Goal: Task Accomplishment & Management: Manage account settings

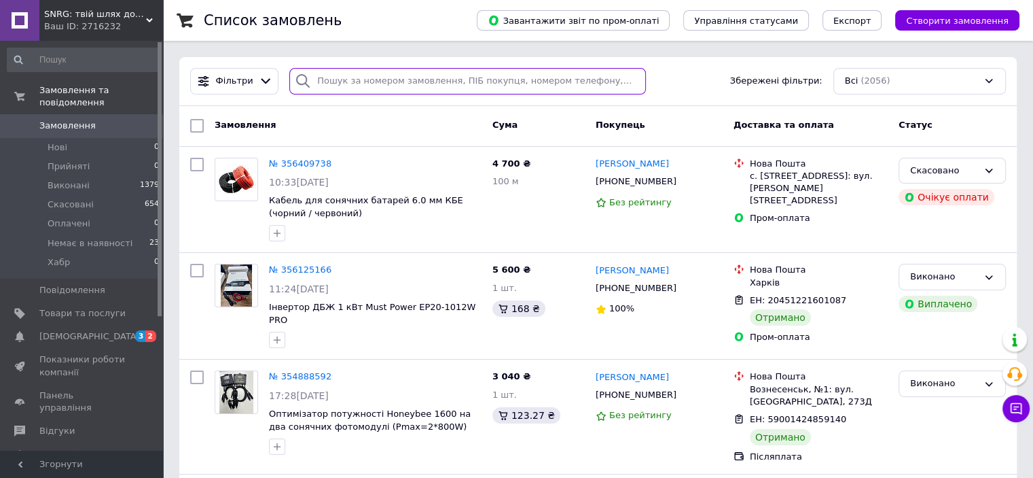
click at [367, 79] on input "search" at bounding box center [467, 81] width 357 height 26
paste input "356125166"
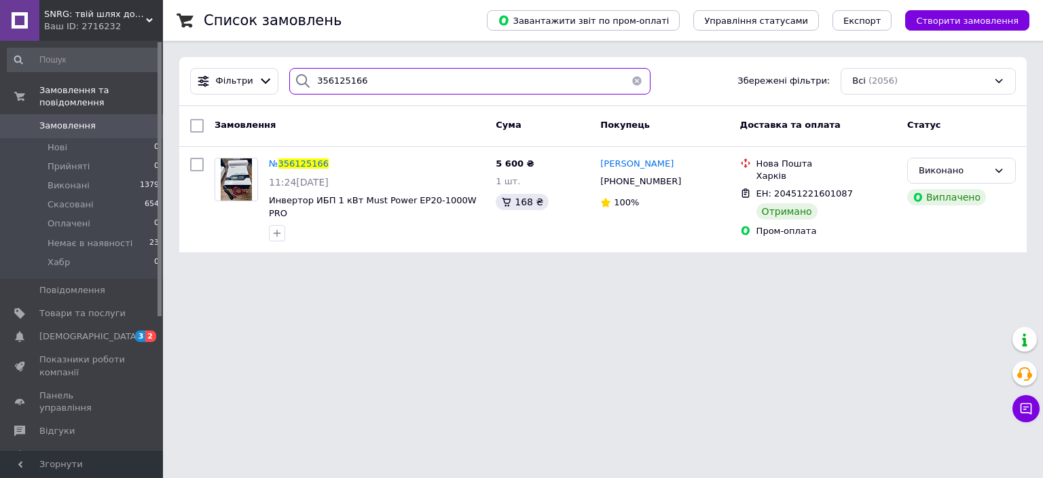
type input "356125166"
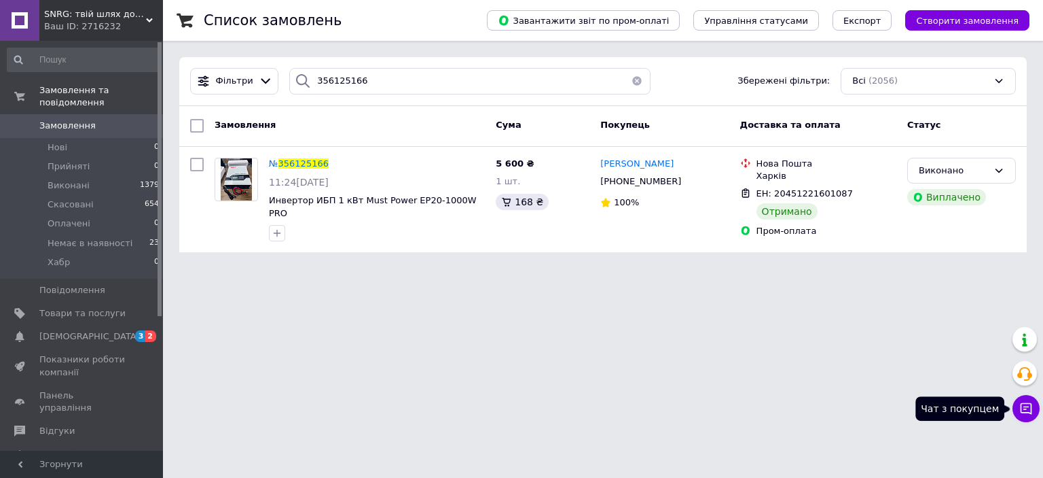
click at [1030, 409] on icon at bounding box center [1027, 408] width 14 height 14
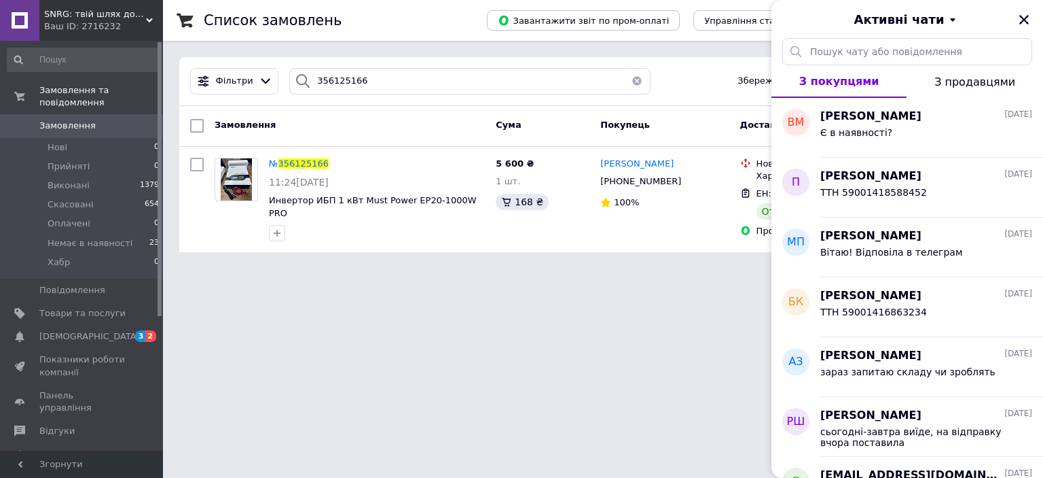
click at [101, 13] on span "SNRG: твій шлях до сонячної незалежності" at bounding box center [95, 14] width 102 height 12
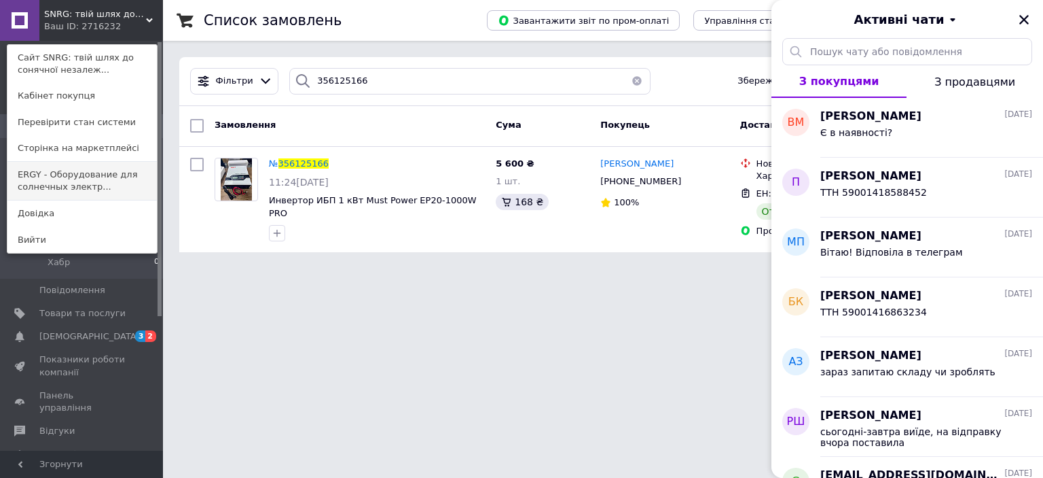
click at [50, 183] on link "ERGY - Оборудование для солнечных электр..." at bounding box center [81, 181] width 149 height 38
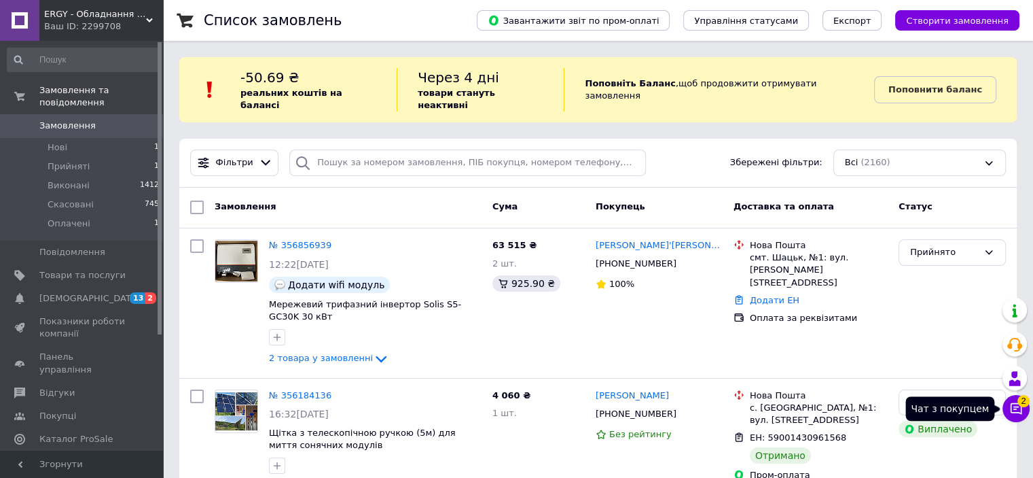
click at [1013, 412] on icon at bounding box center [1017, 409] width 12 height 12
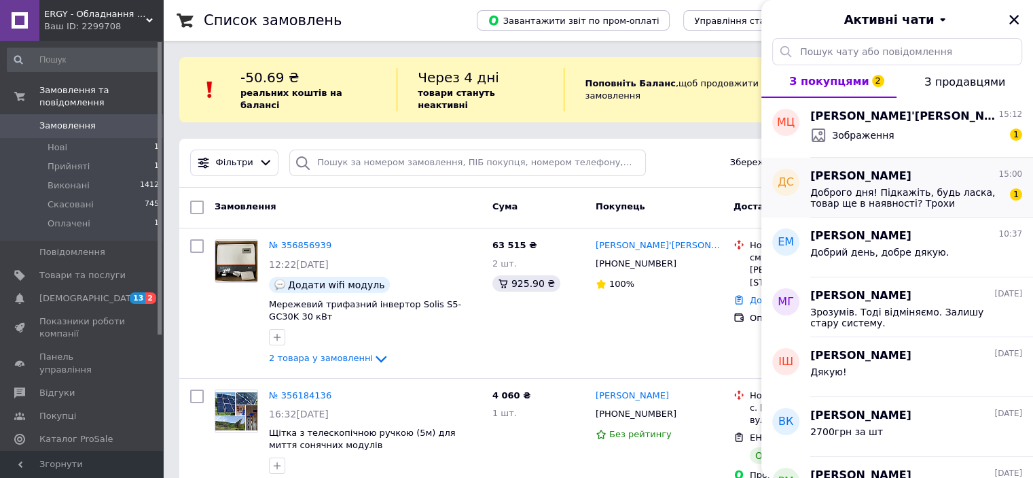
click at [871, 187] on span "Доброго дня! Підкажіть, будь ласка, товар ще в наявності? Трохи відволікся на і…" at bounding box center [906, 198] width 193 height 22
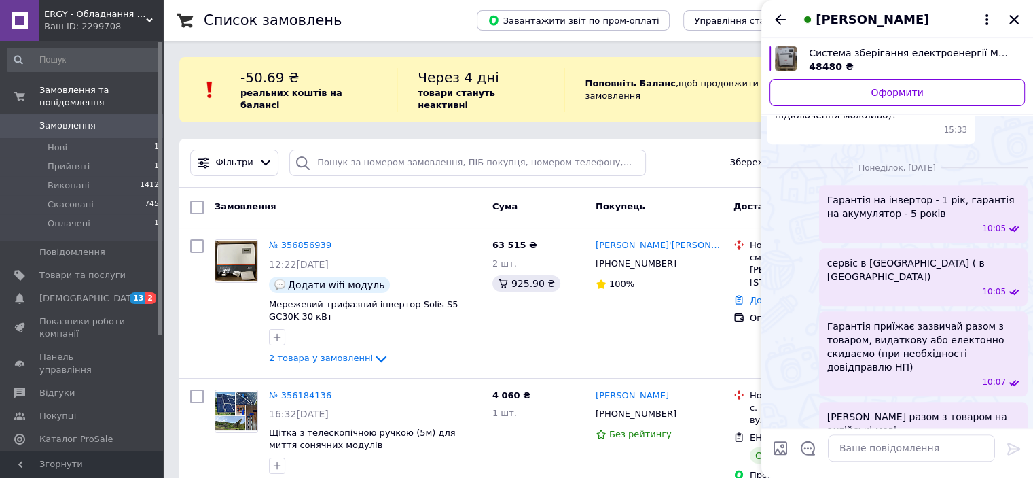
scroll to position [1233, 0]
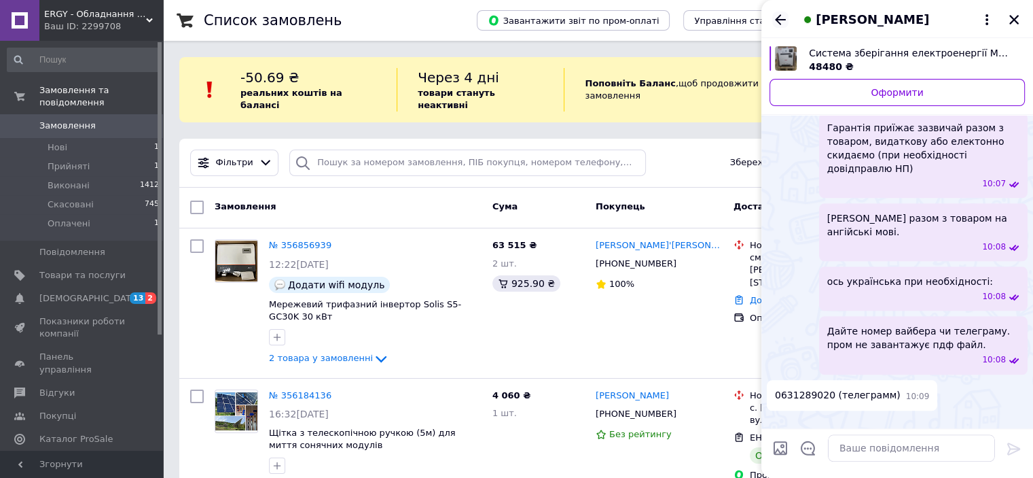
click at [785, 19] on icon "Назад" at bounding box center [780, 20] width 16 height 16
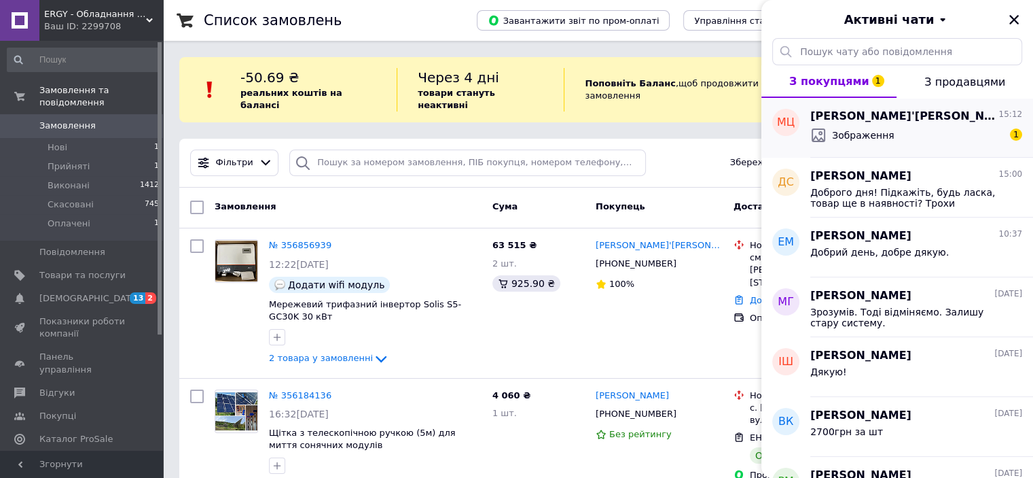
click at [872, 135] on span "Зображення" at bounding box center [863, 135] width 62 height 14
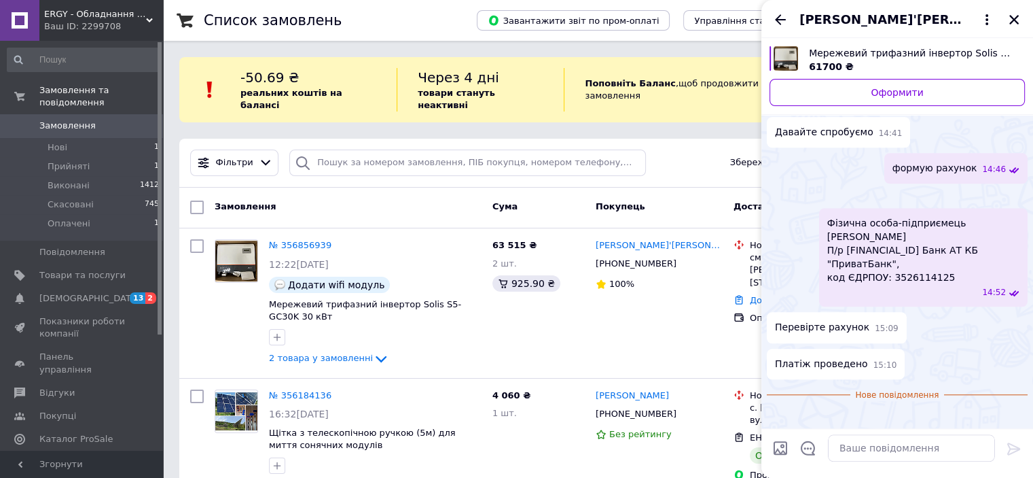
scroll to position [1449, 0]
click at [778, 411] on img at bounding box center [772, 416] width 11 height 11
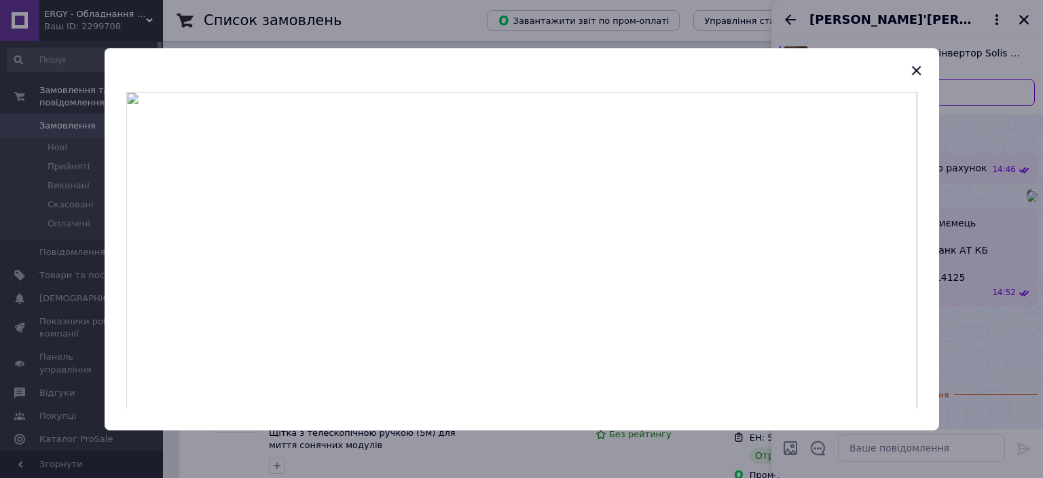
click at [558, 146] on img at bounding box center [521, 249] width 791 height 317
click at [912, 69] on icon "button" at bounding box center [916, 70] width 16 height 16
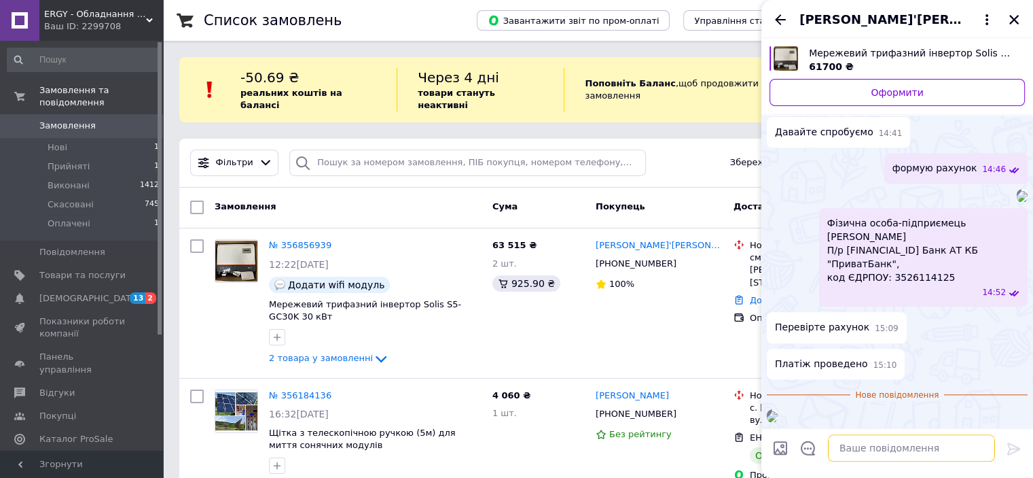
click at [869, 450] on textarea at bounding box center [911, 447] width 167 height 27
type textarea "ставлю на відправку"
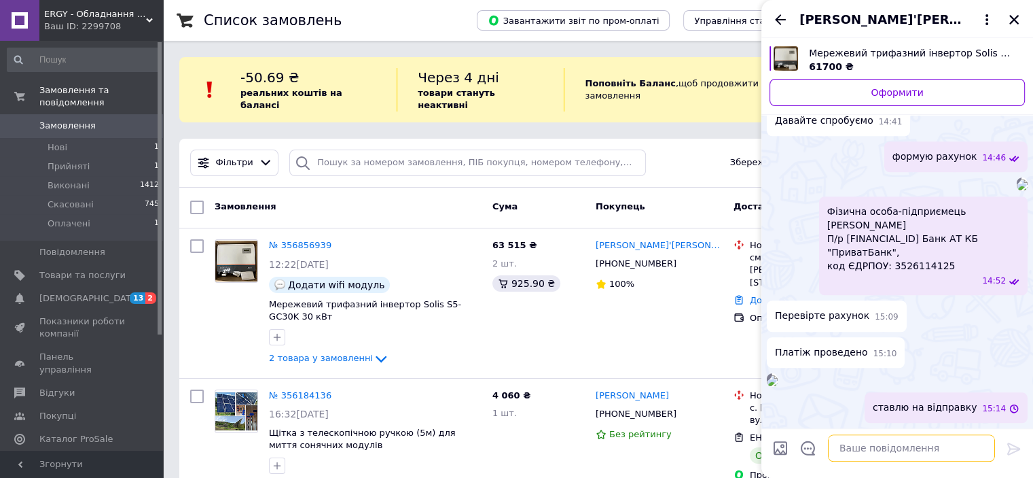
scroll to position [1460, 0]
type textarea "уже [DATE] певно виїде"
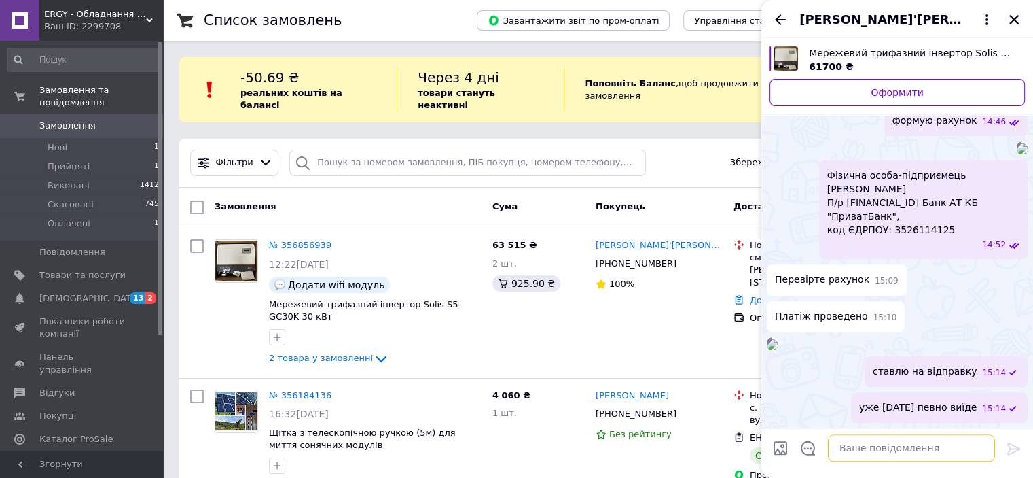
scroll to position [1497, 0]
drag, startPoint x: 678, startPoint y: 234, endPoint x: 595, endPoint y: 234, distance: 82.9
click at [595, 238] on div "[PERSON_NAME]'[PERSON_NAME]" at bounding box center [659, 246] width 130 height 16
copy link "[PERSON_NAME]'[PERSON_NAME]"
click at [877, 443] on textarea at bounding box center [911, 447] width 167 height 27
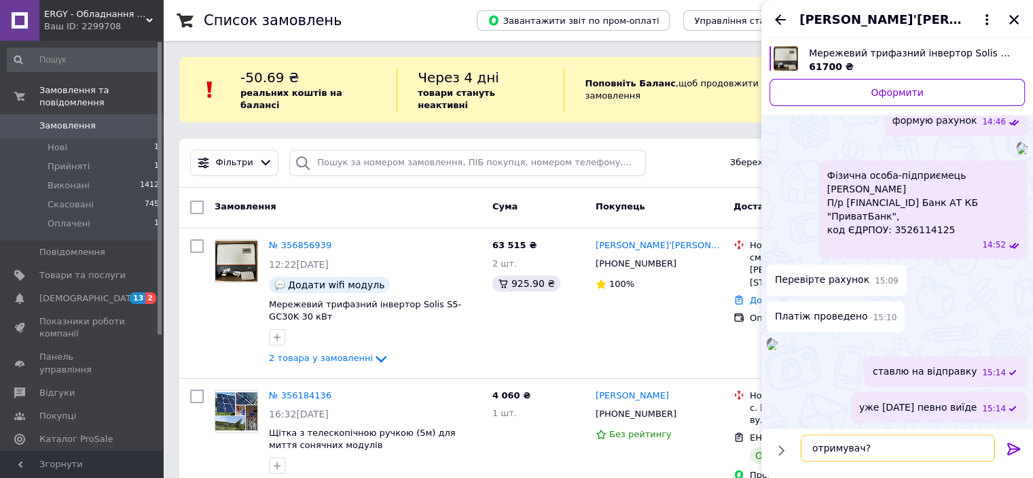
paste textarea "[PERSON_NAME]'[PERSON_NAME]"
type textarea "отримувач? [PERSON_NAME]'[PERSON_NAME]?"
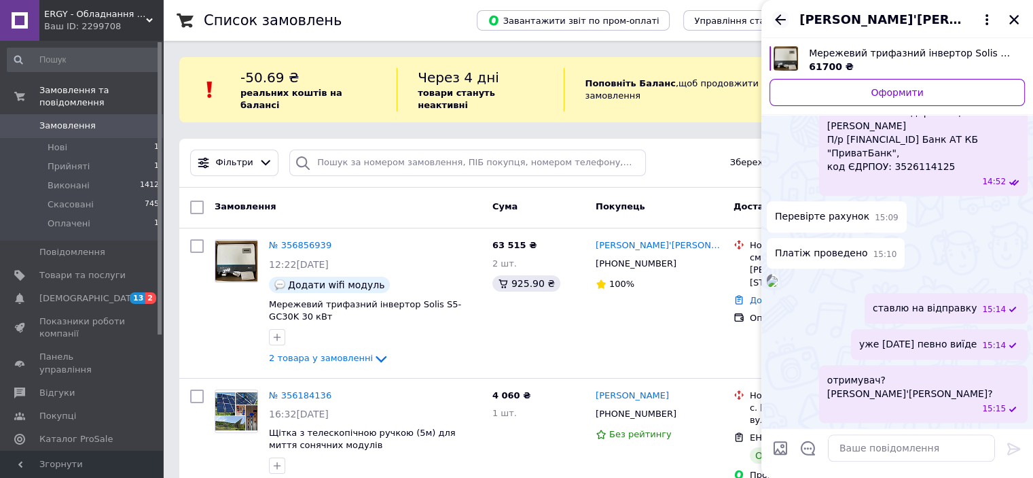
click at [783, 18] on icon "Назад" at bounding box center [780, 20] width 16 height 16
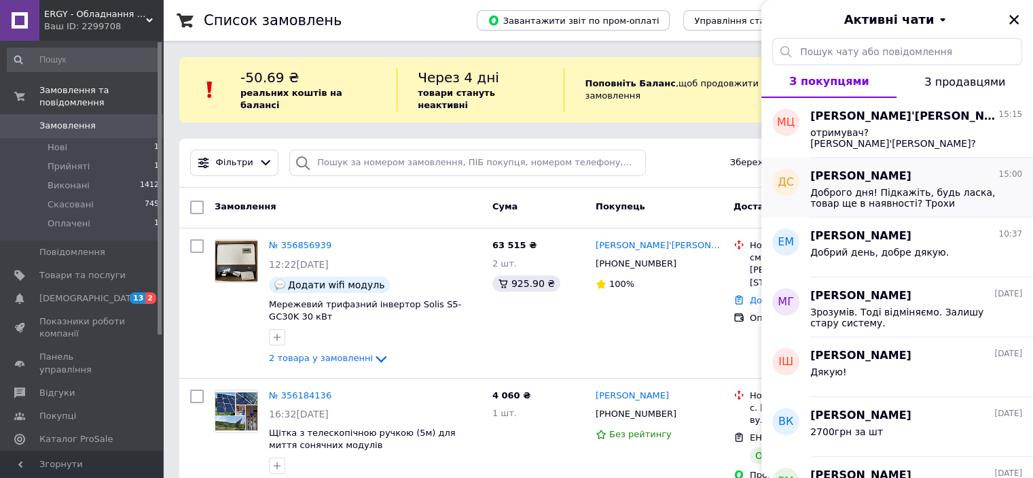
click at [856, 198] on span "Доброго дня! Підкажіть, будь ласка, товар ще в наявності? Трохи відволікся на і…" at bounding box center [906, 198] width 193 height 22
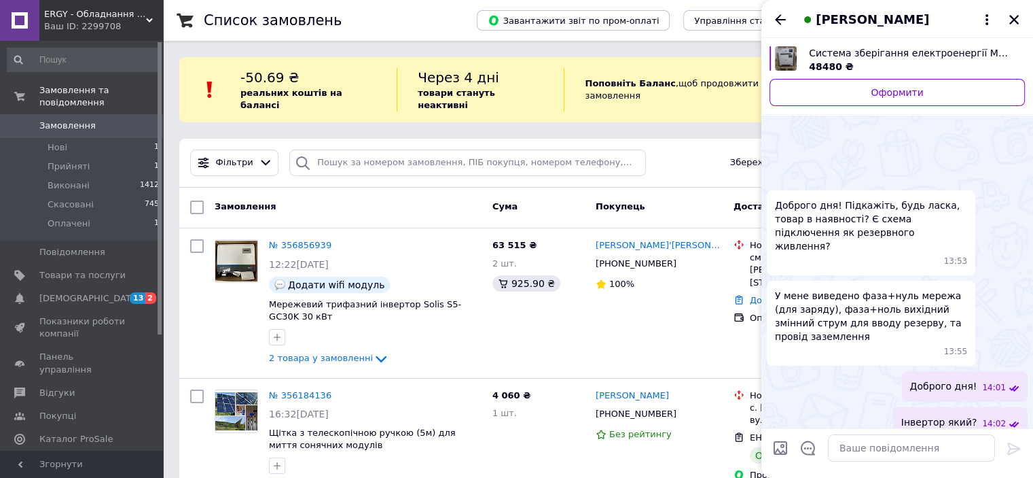
scroll to position [1246, 0]
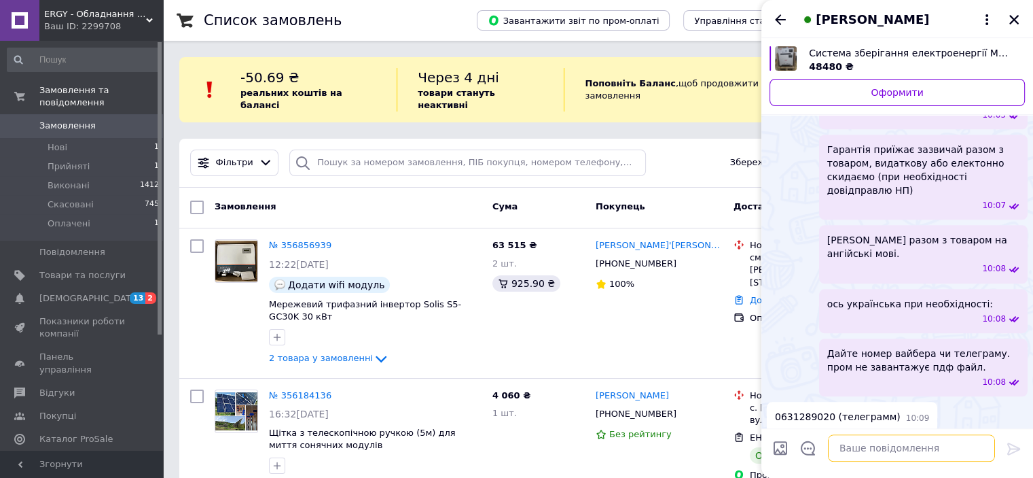
click at [873, 439] on textarea at bounding box center [911, 447] width 167 height 27
type textarea "Вітаю!"
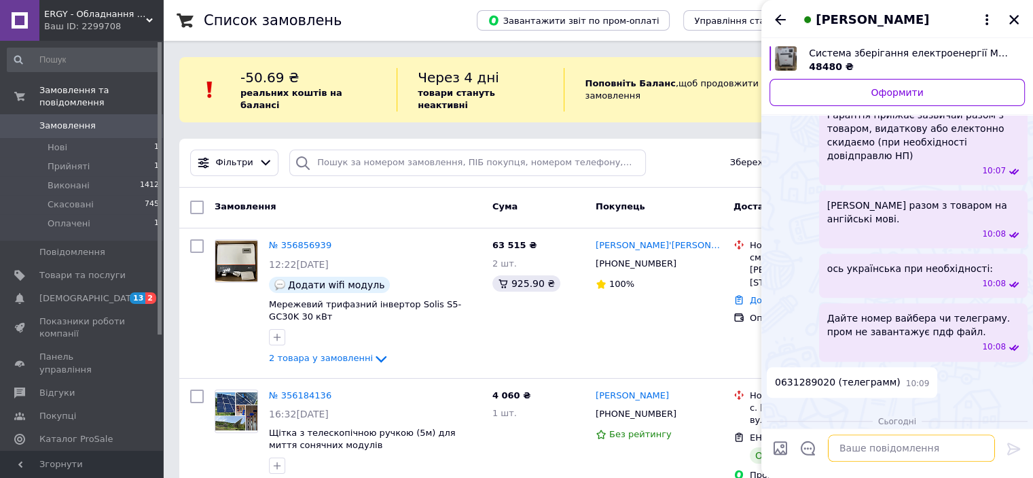
scroll to position [1247, 0]
type textarea "Під питання уже"
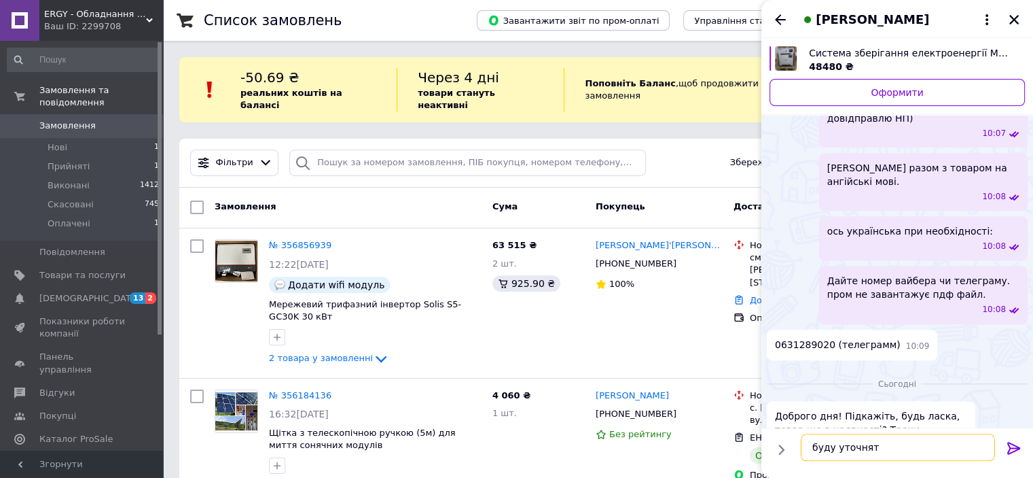
type textarea "буду уточняти"
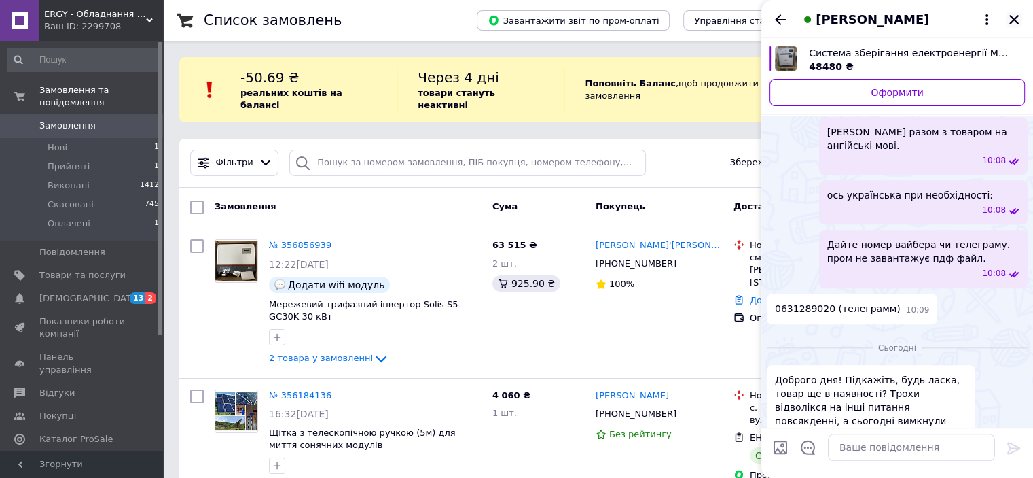
click at [1011, 18] on icon "Закрити" at bounding box center [1014, 20] width 12 height 12
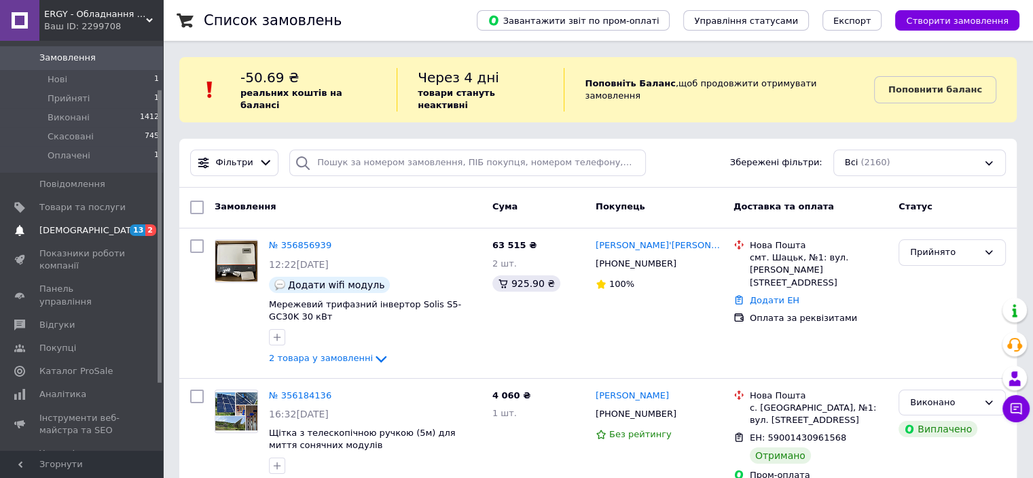
click at [69, 224] on span "[DEMOGRAPHIC_DATA]" at bounding box center [89, 230] width 101 height 12
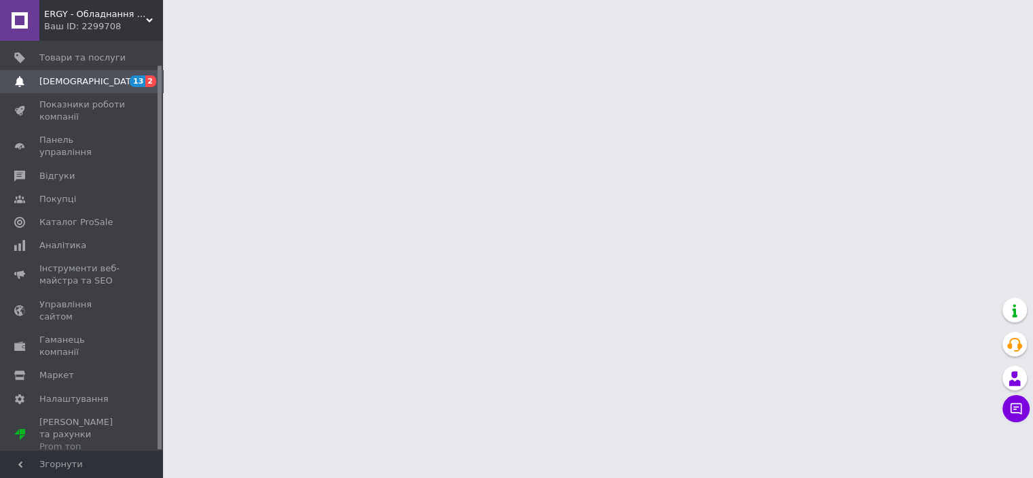
scroll to position [25, 0]
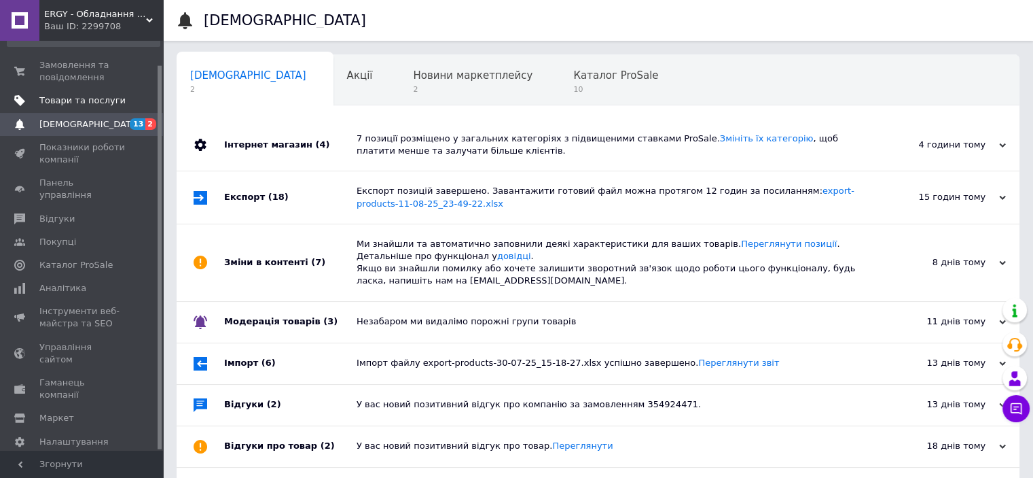
click at [69, 92] on link "Товари та послуги" at bounding box center [83, 100] width 167 height 23
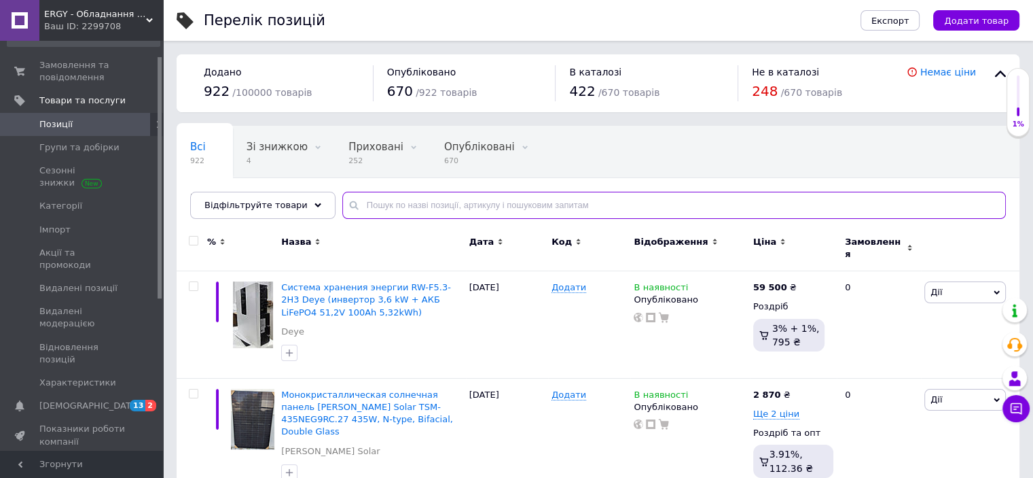
click at [370, 211] on input "text" at bounding box center [674, 205] width 664 height 27
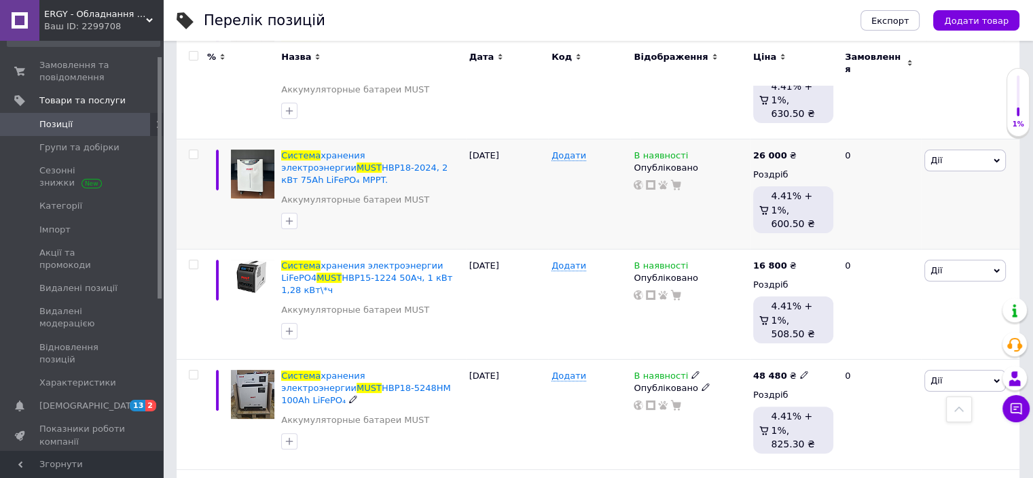
scroll to position [272, 0]
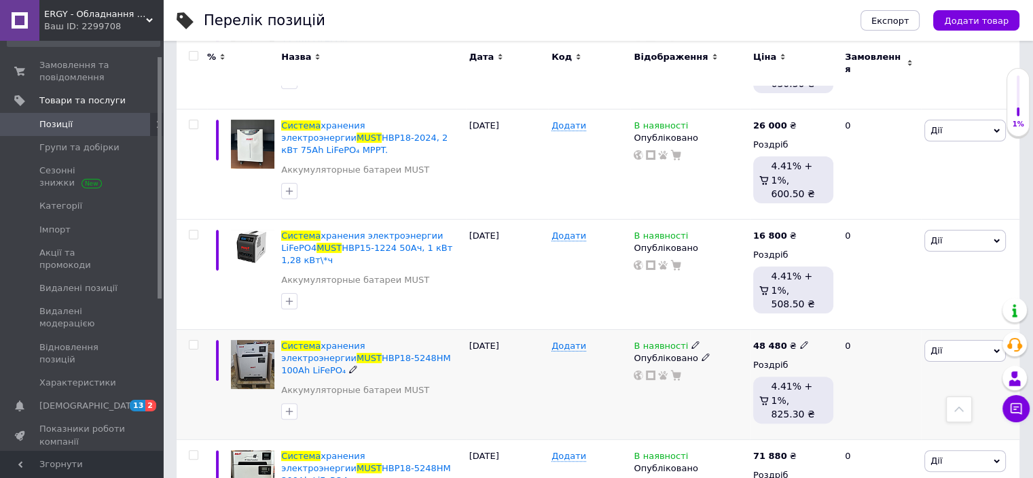
type input "система must"
click at [691, 341] on use at bounding box center [694, 344] width 7 height 7
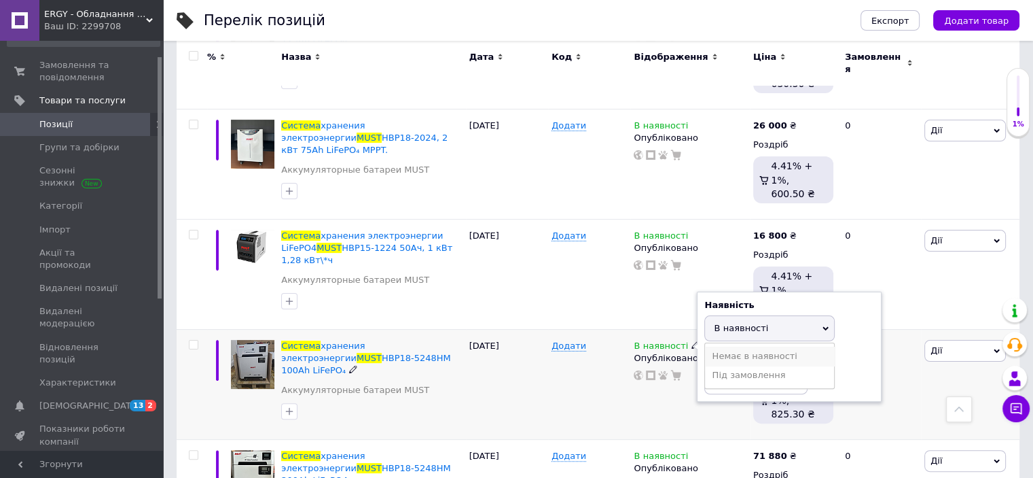
click at [719, 346] on li "Немає в наявності" at bounding box center [769, 355] width 129 height 19
click at [553, 347] on div "Додати" at bounding box center [589, 384] width 82 height 110
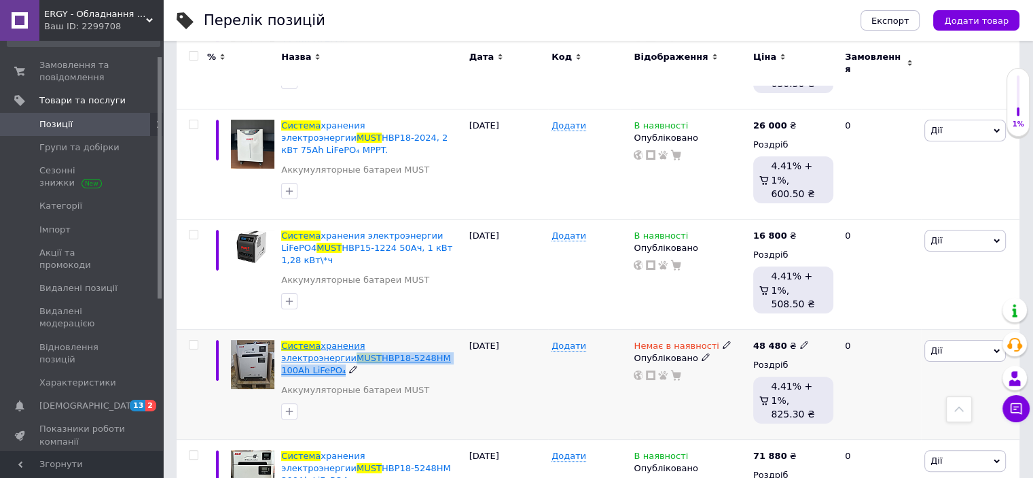
drag, startPoint x: 412, startPoint y: 309, endPoint x: 427, endPoint y: 296, distance: 20.3
click at [427, 340] on div "Система хранения электроэнергии MUST НВР18-5248HM 100Ah LiFePO₄" at bounding box center [371, 358] width 181 height 37
copy div "MUST НВР18-5248HM 100Ah LiFePO₄"
click at [87, 14] on span "ERGY - Обладнання для сонячних електростанцій" at bounding box center [95, 14] width 102 height 12
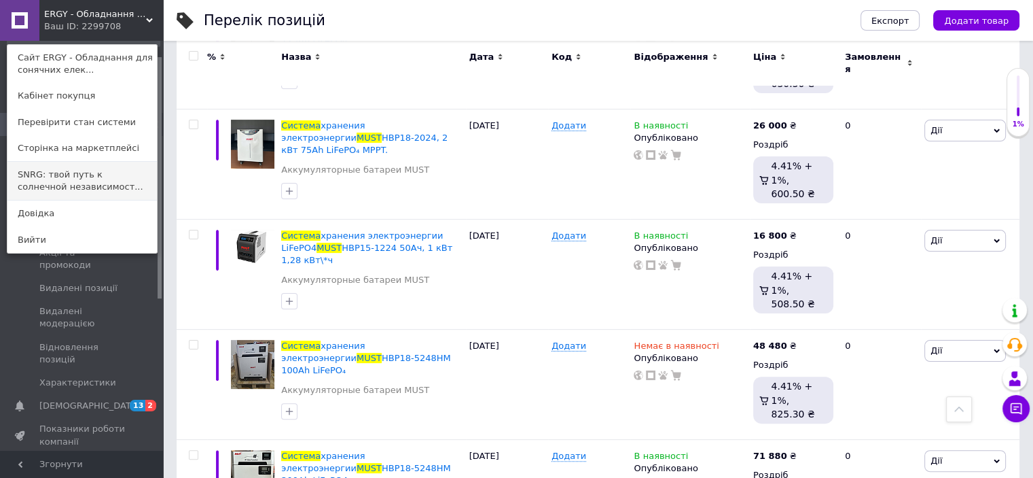
click at [83, 177] on link "SNRG: твой путь к солнечной независимост..." at bounding box center [81, 181] width 149 height 38
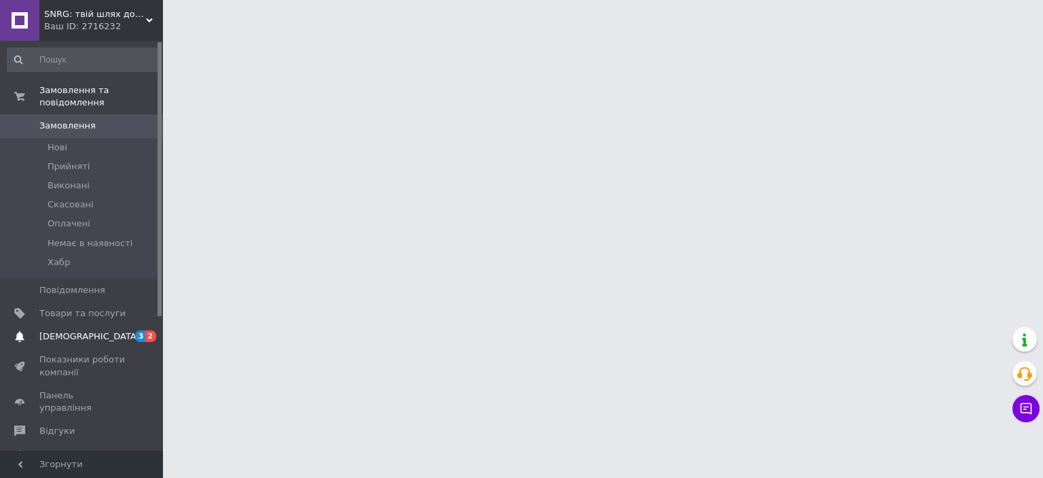
click at [98, 330] on span "[DEMOGRAPHIC_DATA]" at bounding box center [82, 336] width 86 height 12
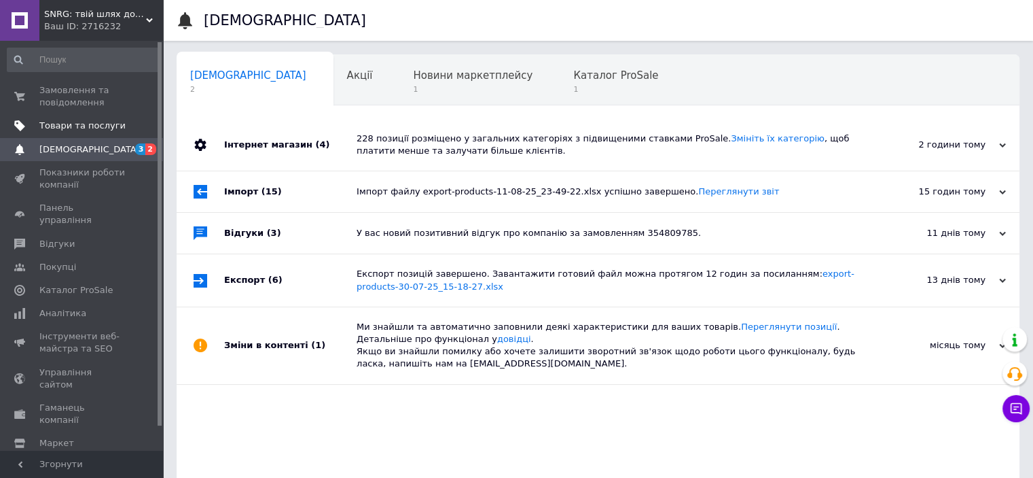
click at [72, 128] on span "Товари та послуги" at bounding box center [82, 126] width 86 height 12
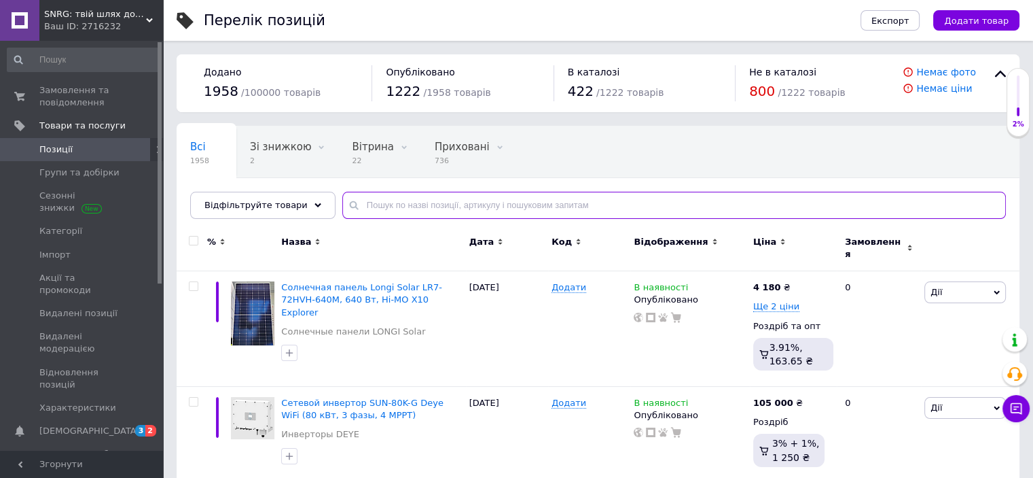
click at [395, 206] on input "text" at bounding box center [674, 205] width 664 height 27
paste input "MUST НВР18-5248HM 100Ah LiFePO₄"
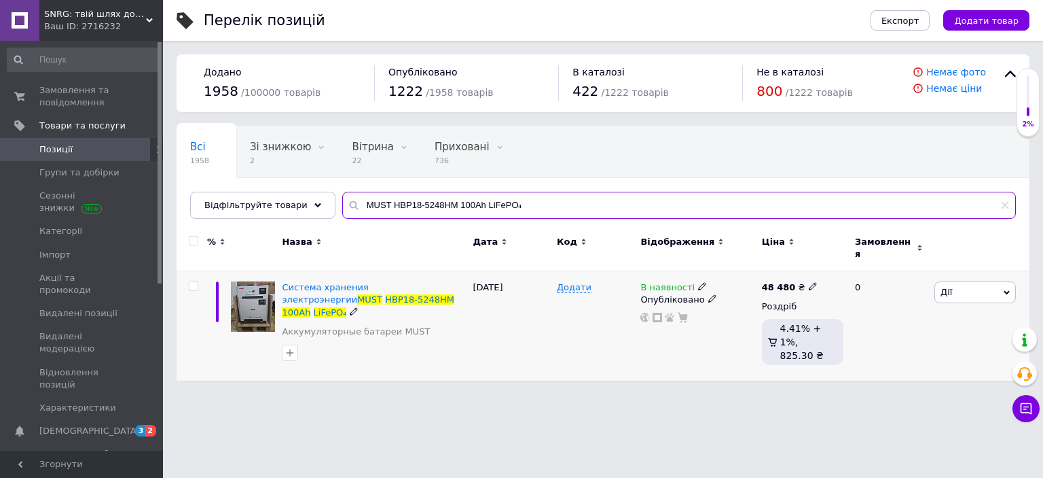
type input "MUST НВР18-5248HM 100Ah LiFePO₄"
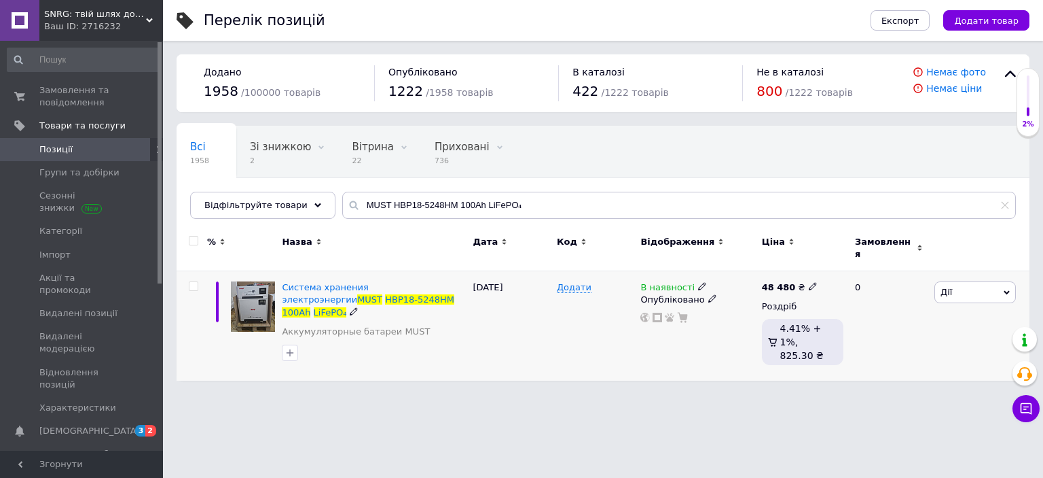
click at [698, 283] on use at bounding box center [701, 286] width 7 height 7
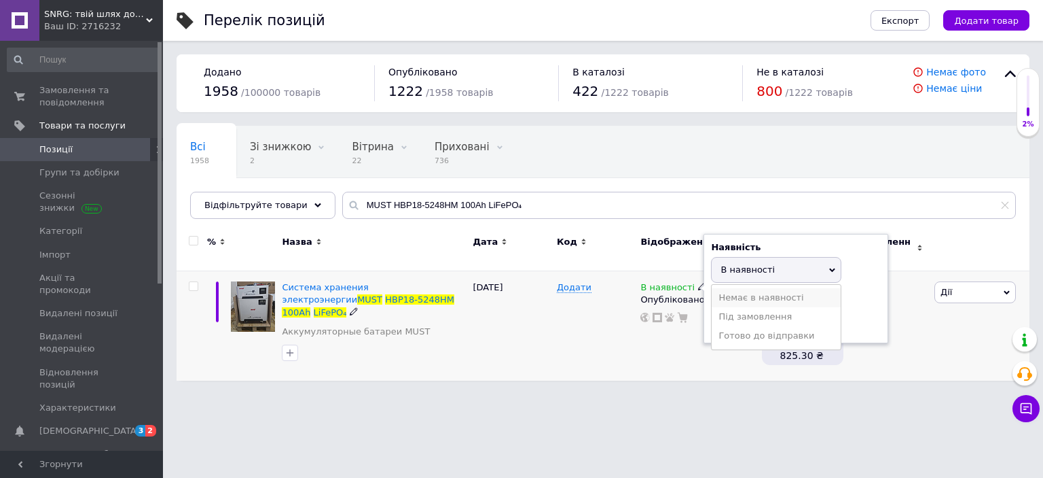
click at [714, 290] on li "Немає в наявності" at bounding box center [776, 297] width 129 height 19
click at [540, 314] on div "[DATE]" at bounding box center [512, 325] width 84 height 109
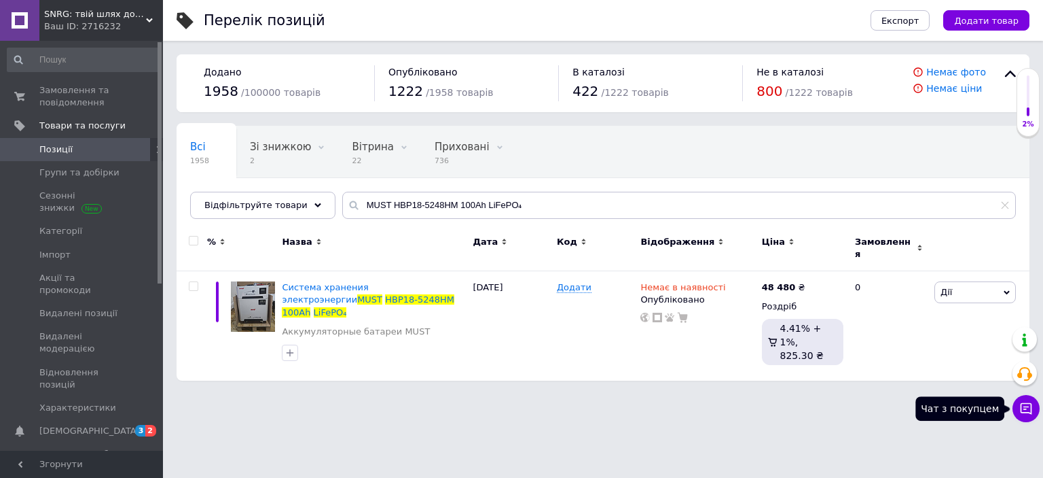
click at [1030, 401] on icon at bounding box center [1027, 408] width 14 height 14
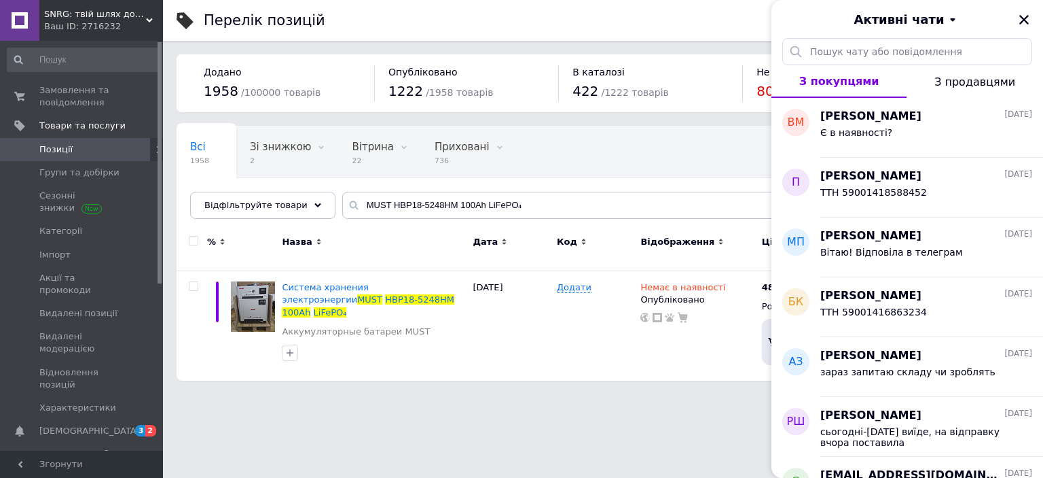
click at [119, 22] on div "Ваш ID: 2716232" at bounding box center [103, 26] width 119 height 12
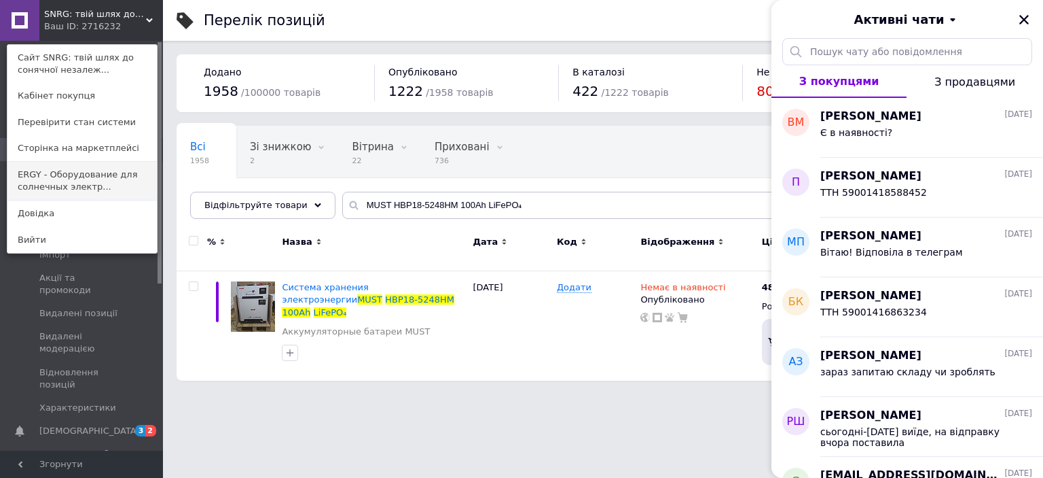
click at [58, 183] on link "ERGY - Оборудование для солнечных электр..." at bounding box center [81, 181] width 149 height 38
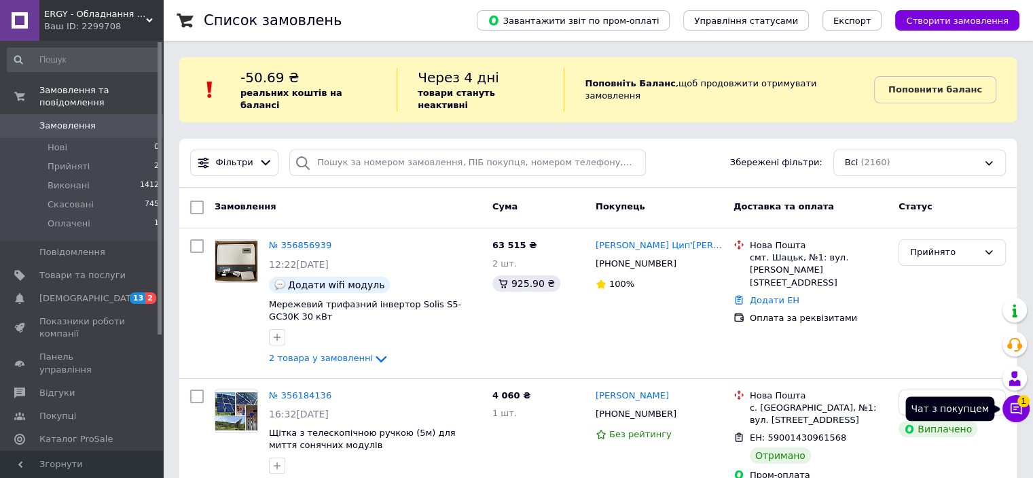
click at [1016, 412] on icon at bounding box center [1017, 409] width 12 height 12
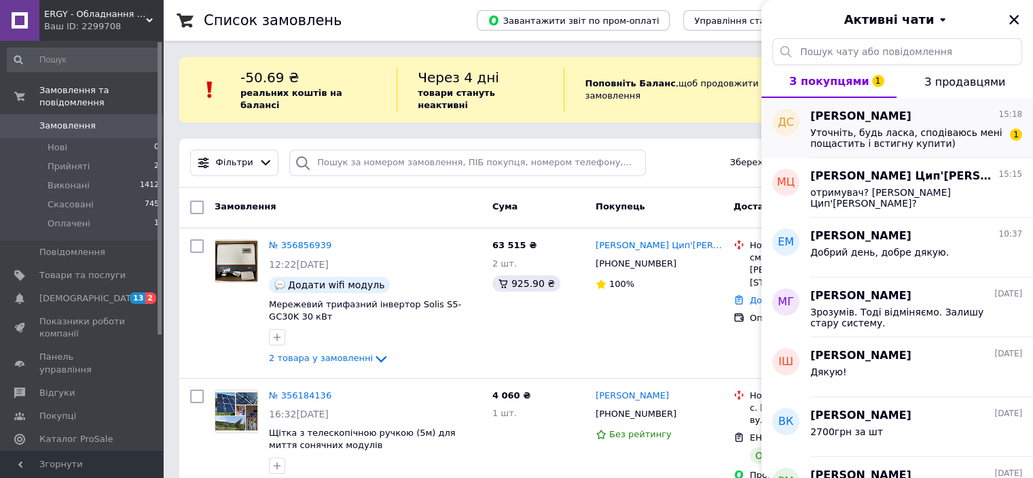
click at [880, 118] on span "[PERSON_NAME]" at bounding box center [860, 117] width 101 height 16
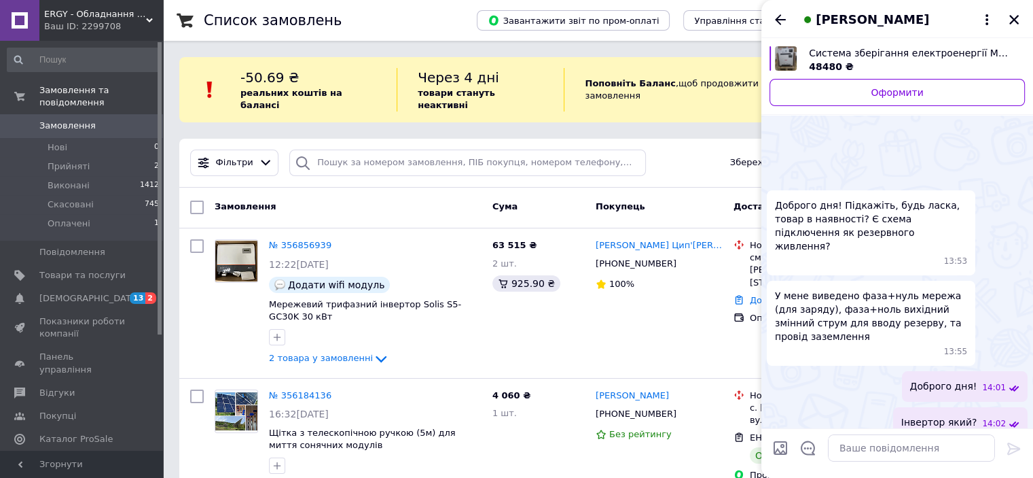
scroll to position [1443, 0]
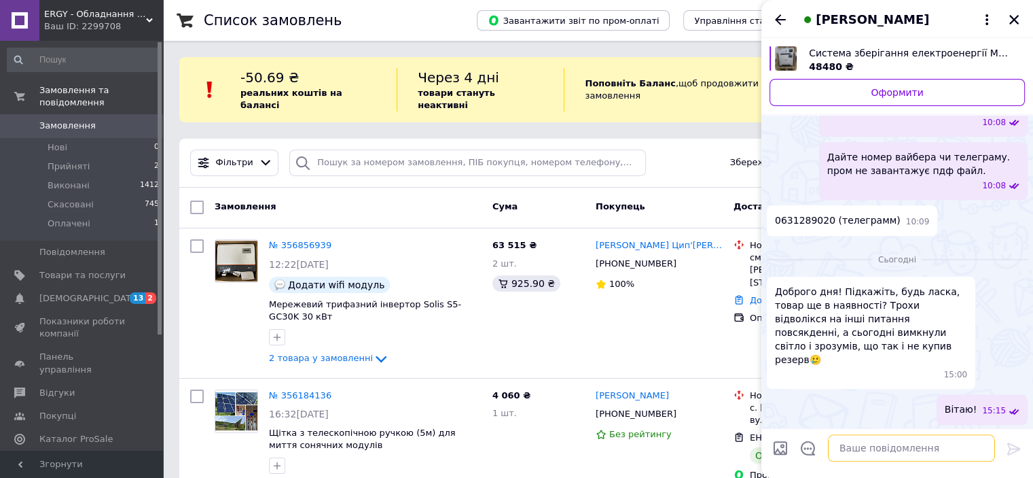
click at [852, 452] on textarea at bounding box center [911, 447] width 167 height 27
type textarea "Y"
type textarea "Не буде 100а уже, лише 200а"
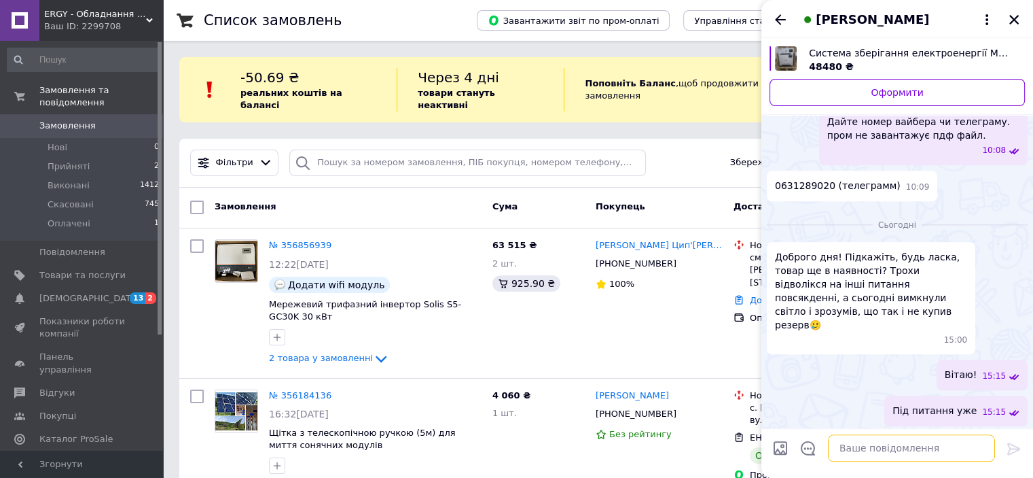
scroll to position [1419, 0]
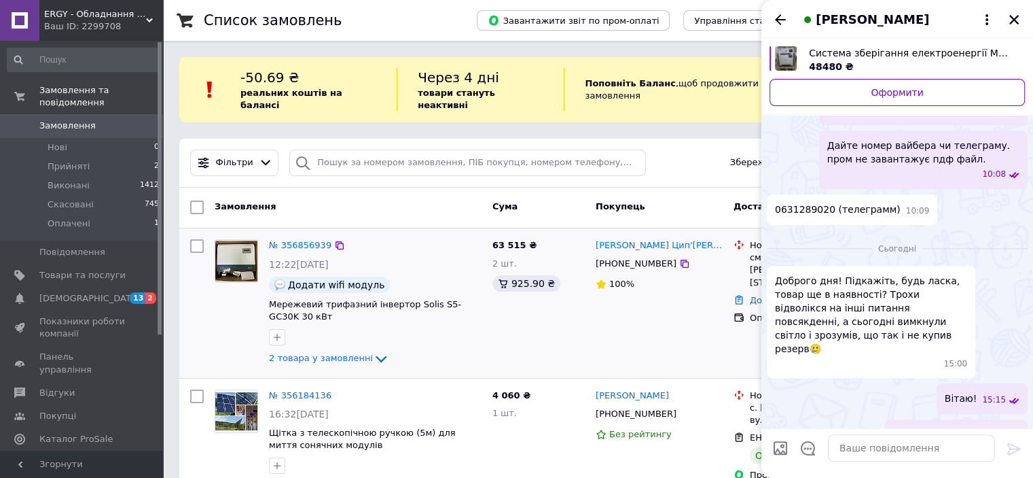
click at [581, 333] on div "63 515 ₴ 2 шт. 925.90 ₴" at bounding box center [538, 303] width 103 height 139
click at [1015, 21] on icon "Закрити" at bounding box center [1014, 20] width 10 height 10
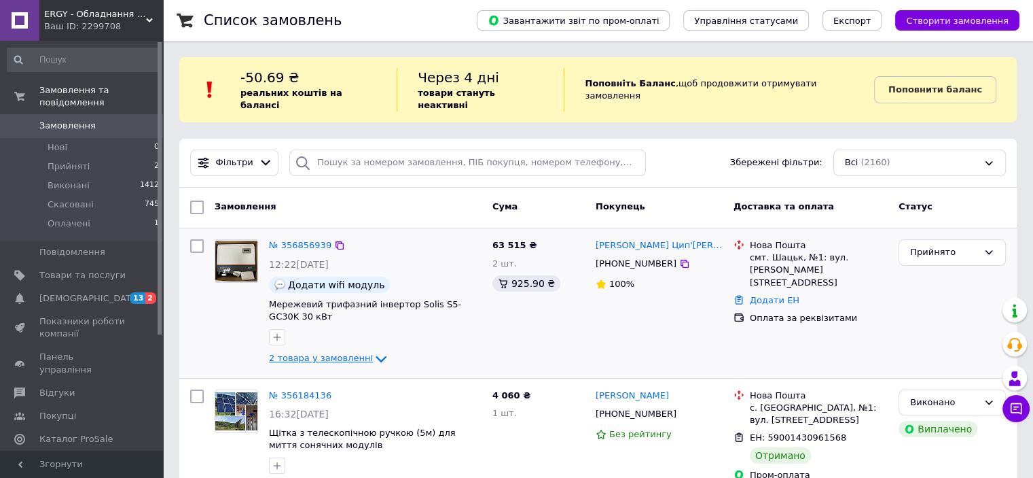
click at [291, 353] on span "2 товара у замовленні" at bounding box center [321, 358] width 104 height 10
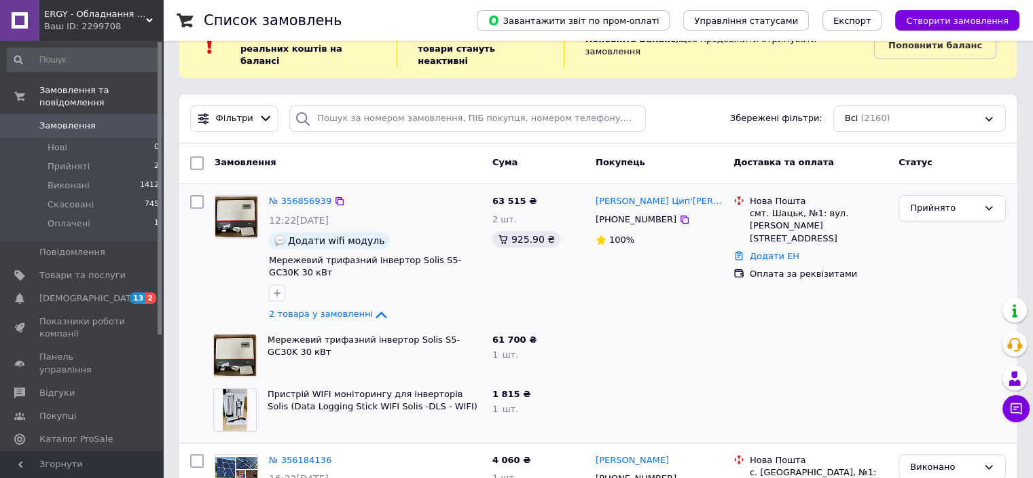
scroll to position [68, 0]
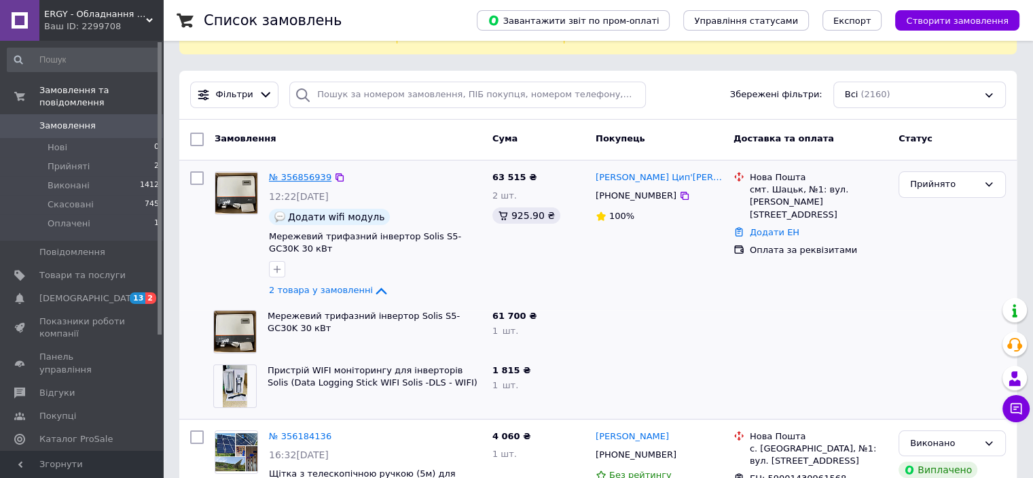
click at [304, 172] on link "№ 356856939" at bounding box center [300, 177] width 62 height 10
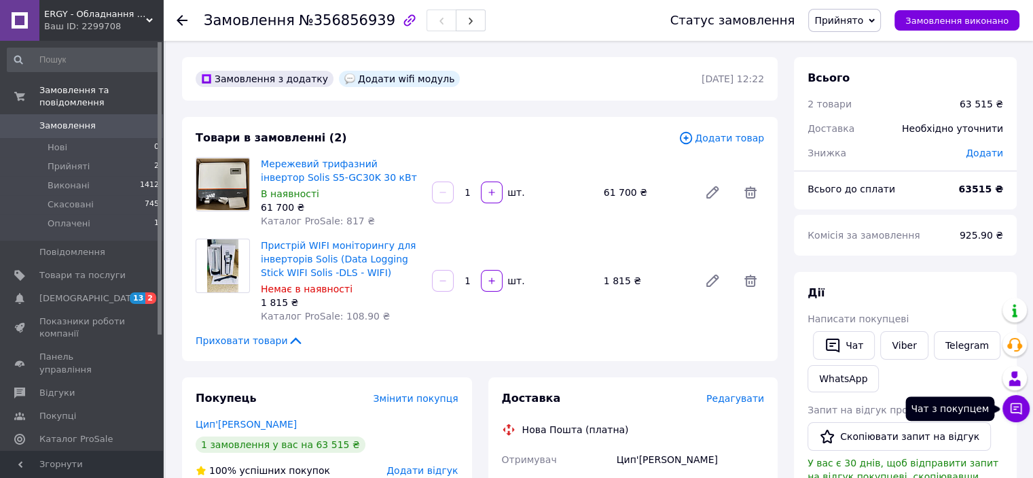
click at [1015, 406] on icon at bounding box center [1016, 408] width 14 height 14
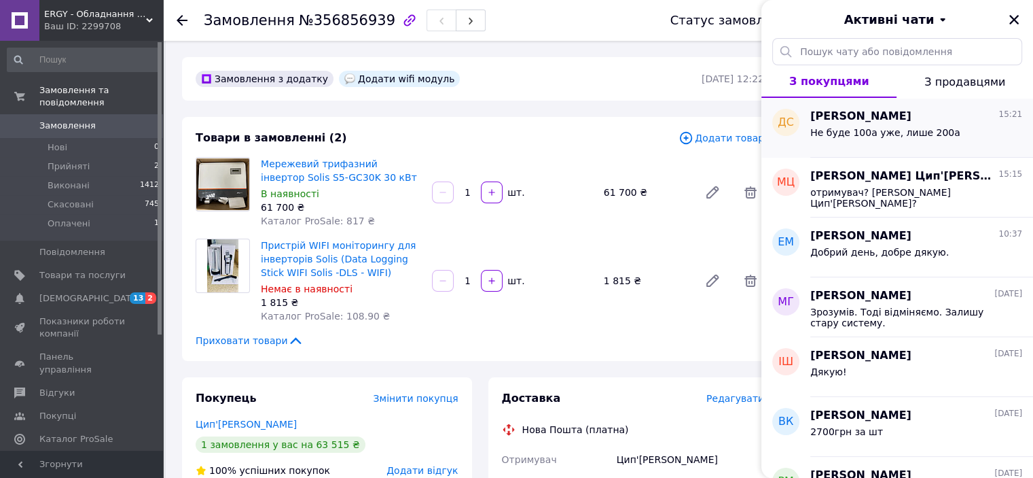
click at [852, 130] on span "Не буде 100а уже, лише 200а" at bounding box center [885, 132] width 150 height 11
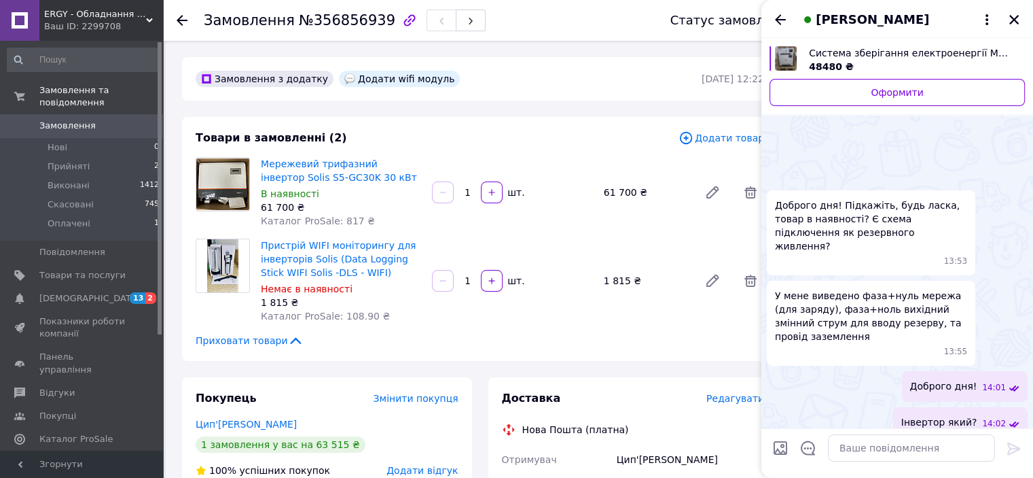
scroll to position [1454, 0]
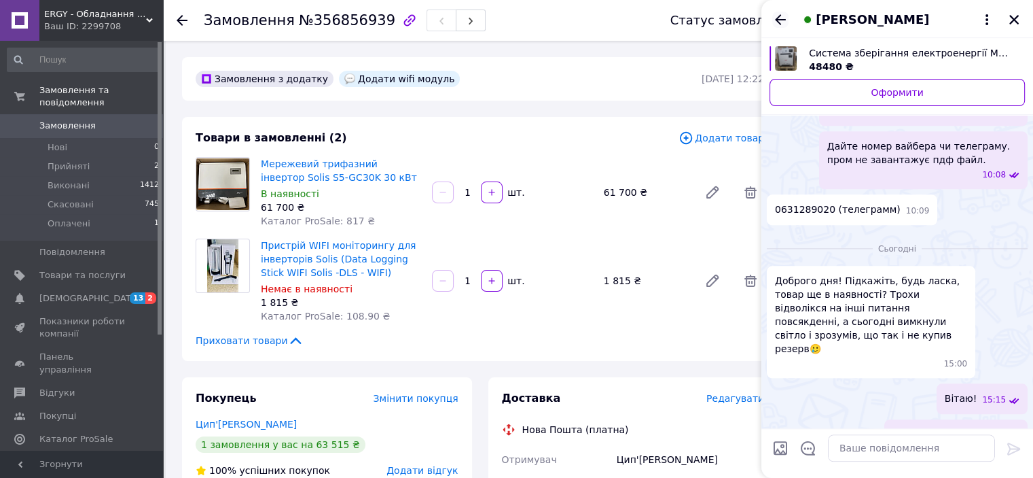
click at [782, 17] on icon "Назад" at bounding box center [780, 20] width 16 height 16
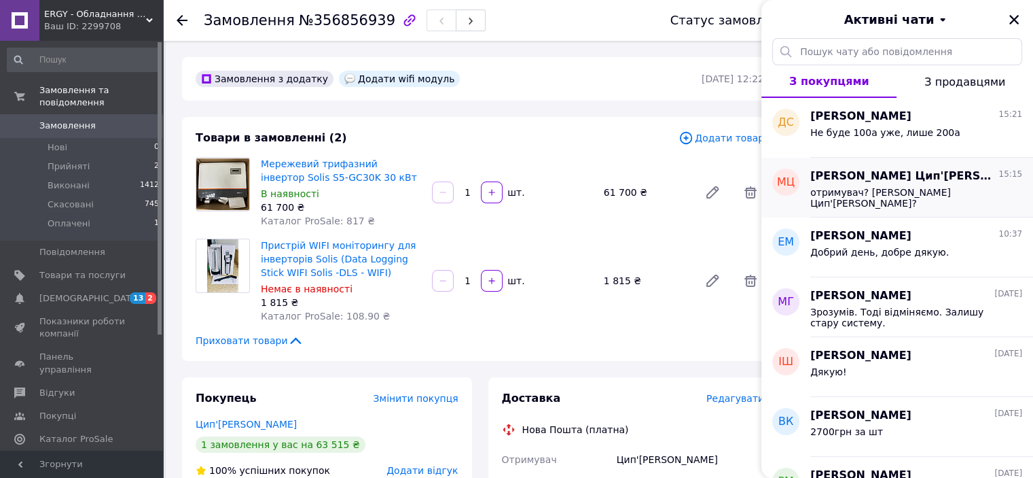
click at [914, 187] on span "отримувач? [PERSON_NAME]'[PERSON_NAME]?" at bounding box center [906, 198] width 193 height 22
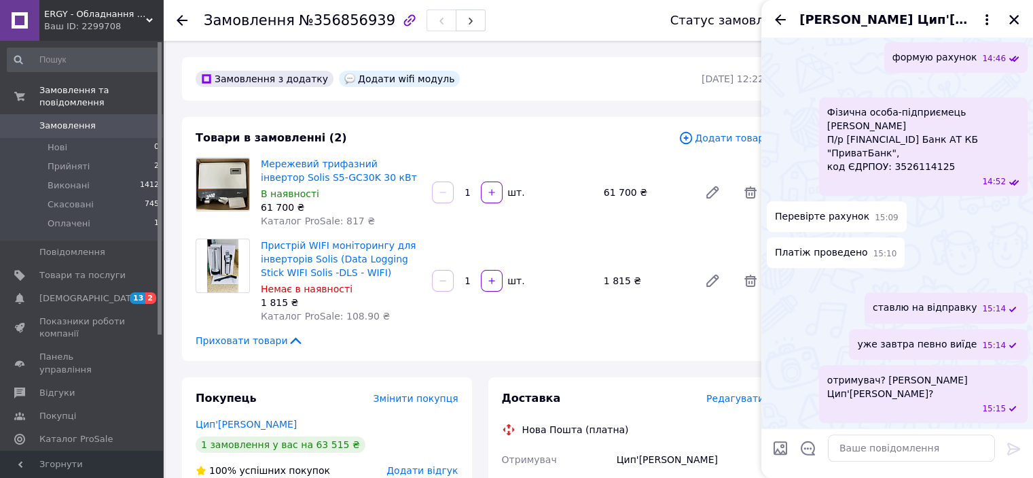
scroll to position [1451, 0]
click at [780, 13] on icon "Назад" at bounding box center [780, 20] width 16 height 16
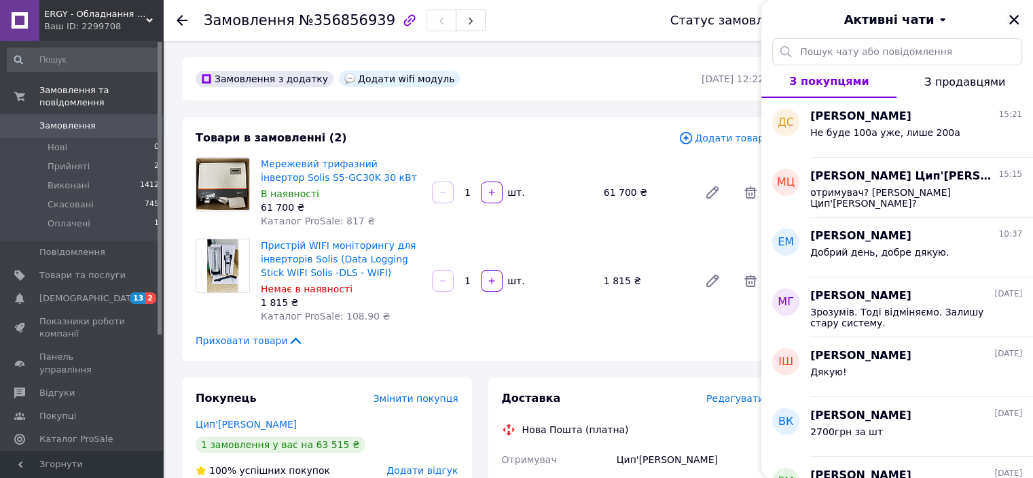
click at [1014, 20] on icon "Закрити" at bounding box center [1014, 20] width 10 height 10
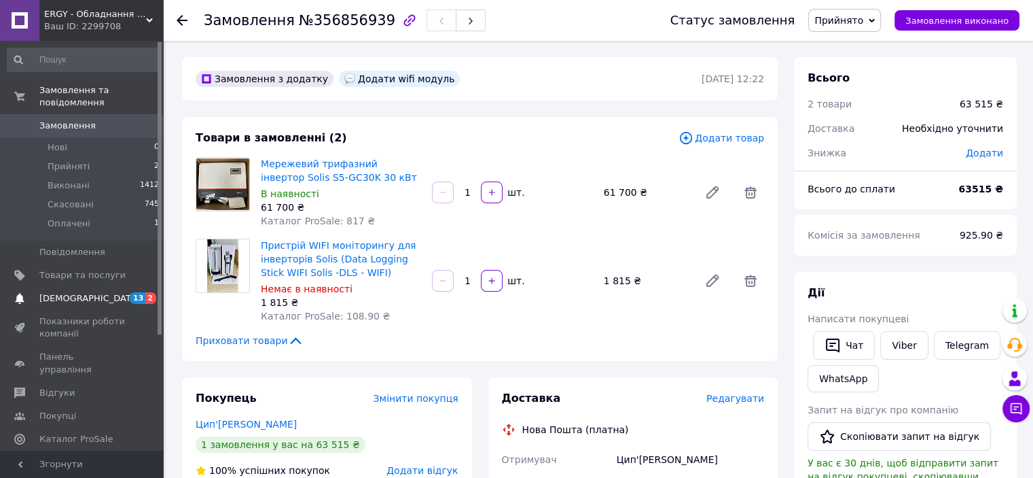
click at [90, 292] on span "[DEMOGRAPHIC_DATA]" at bounding box center [82, 298] width 86 height 12
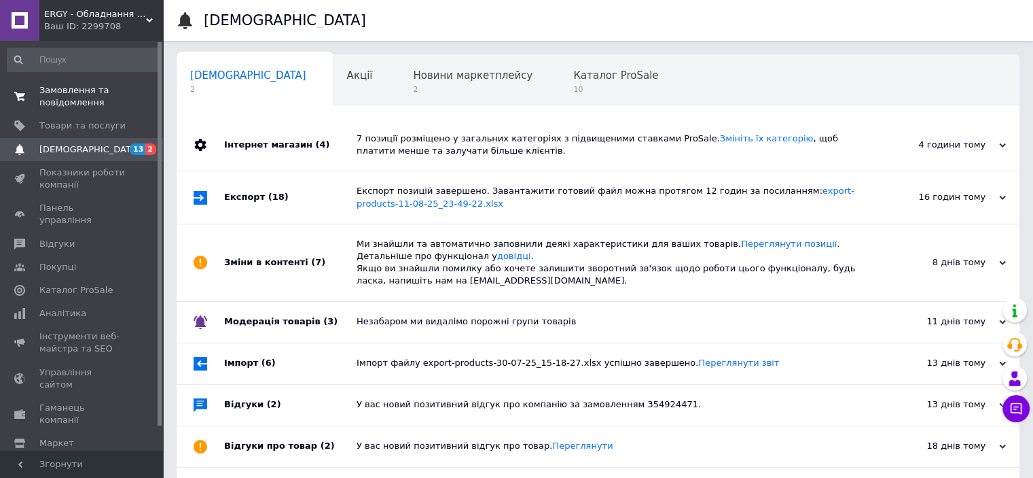
click at [76, 97] on span "Замовлення та повідомлення" at bounding box center [82, 96] width 86 height 24
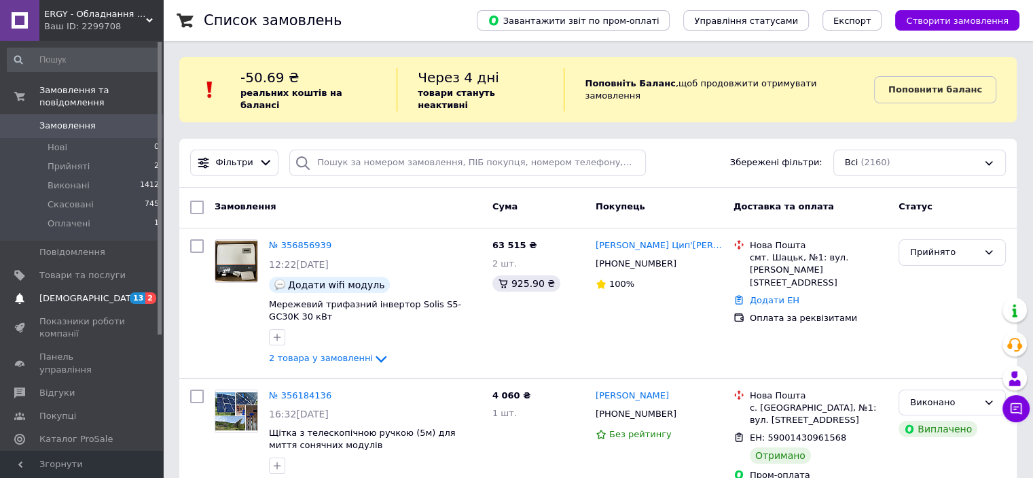
click at [58, 292] on span "[DEMOGRAPHIC_DATA]" at bounding box center [89, 298] width 101 height 12
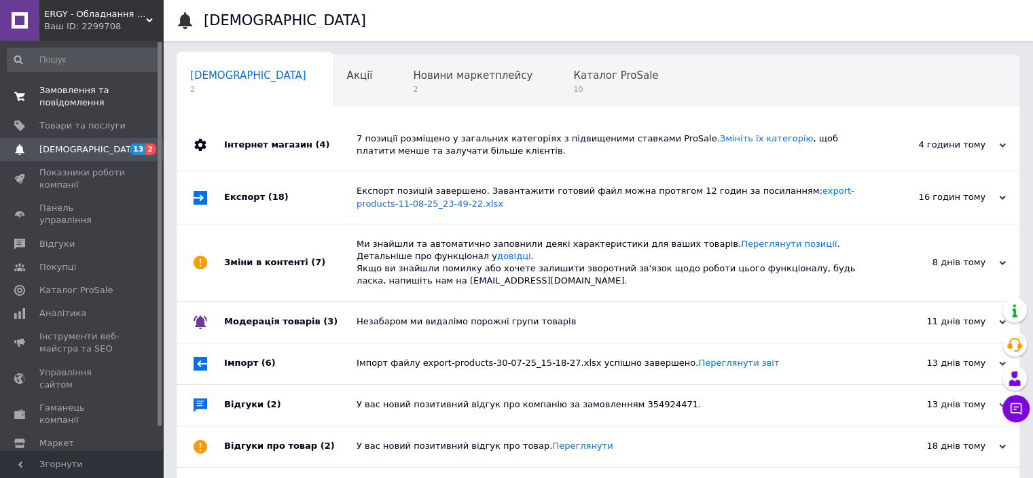
click at [60, 98] on span "Замовлення та повідомлення" at bounding box center [82, 96] width 86 height 24
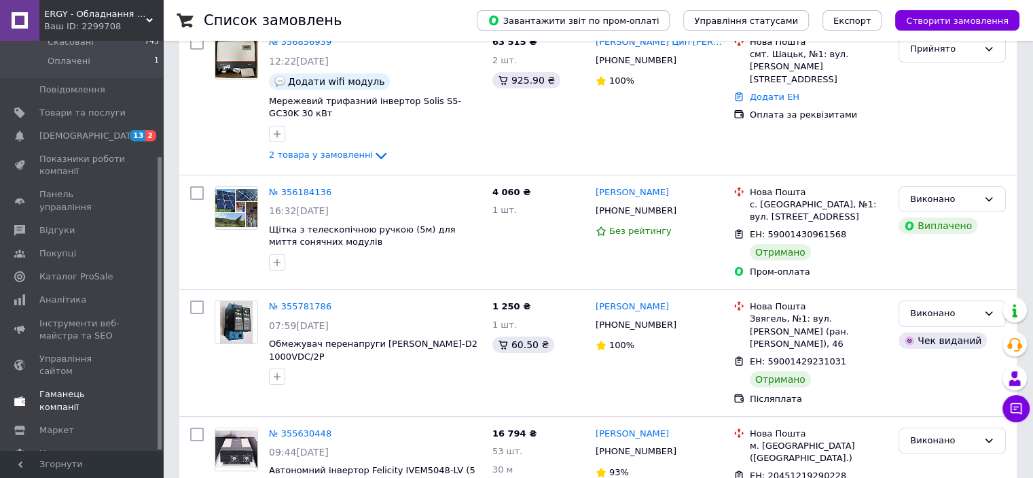
scroll to position [204, 0]
click at [62, 447] on span "Налаштування" at bounding box center [73, 453] width 69 height 12
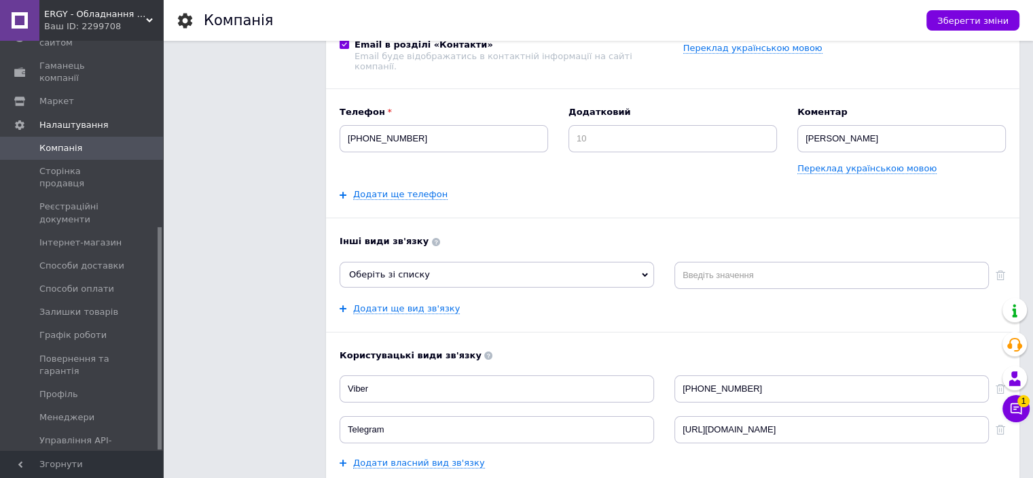
scroll to position [204, 0]
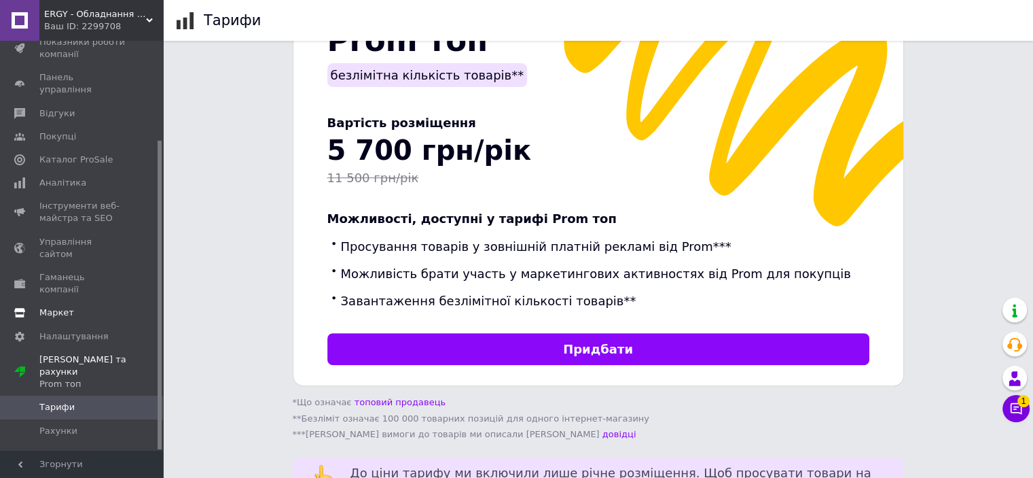
scroll to position [408, 0]
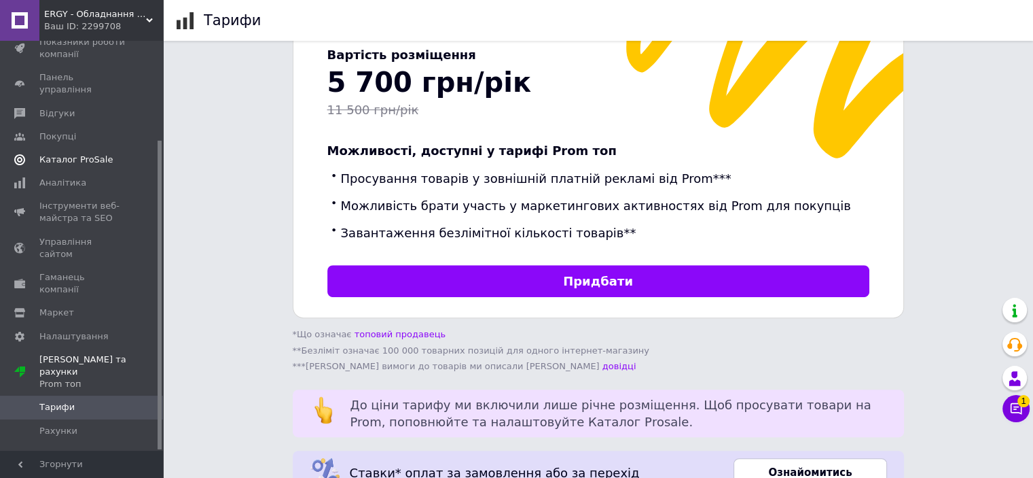
click at [77, 154] on span "Каталог ProSale" at bounding box center [75, 160] width 73 height 12
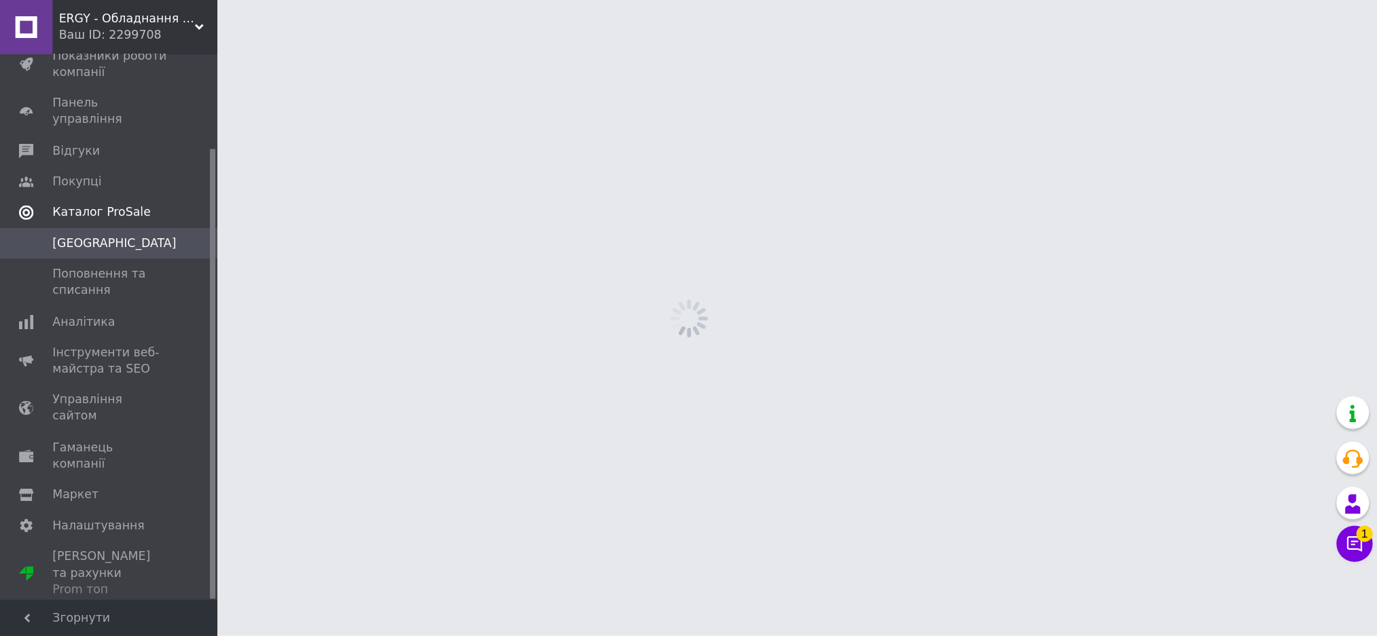
scroll to position [84, 0]
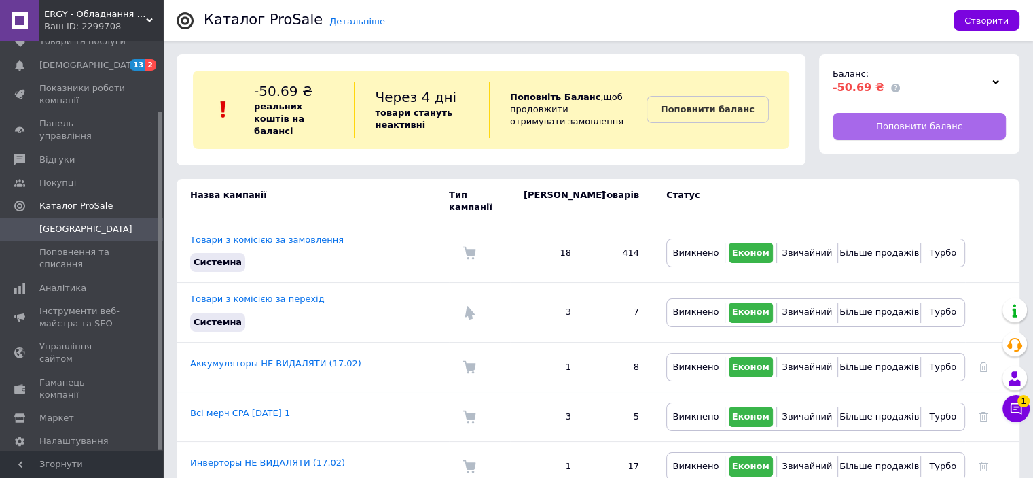
click at [884, 130] on span "Поповнити баланс" at bounding box center [919, 126] width 86 height 12
click at [49, 223] on span "Кампанії" at bounding box center [85, 229] width 93 height 12
click at [905, 133] on link "Поповнити баланс" at bounding box center [919, 126] width 173 height 27
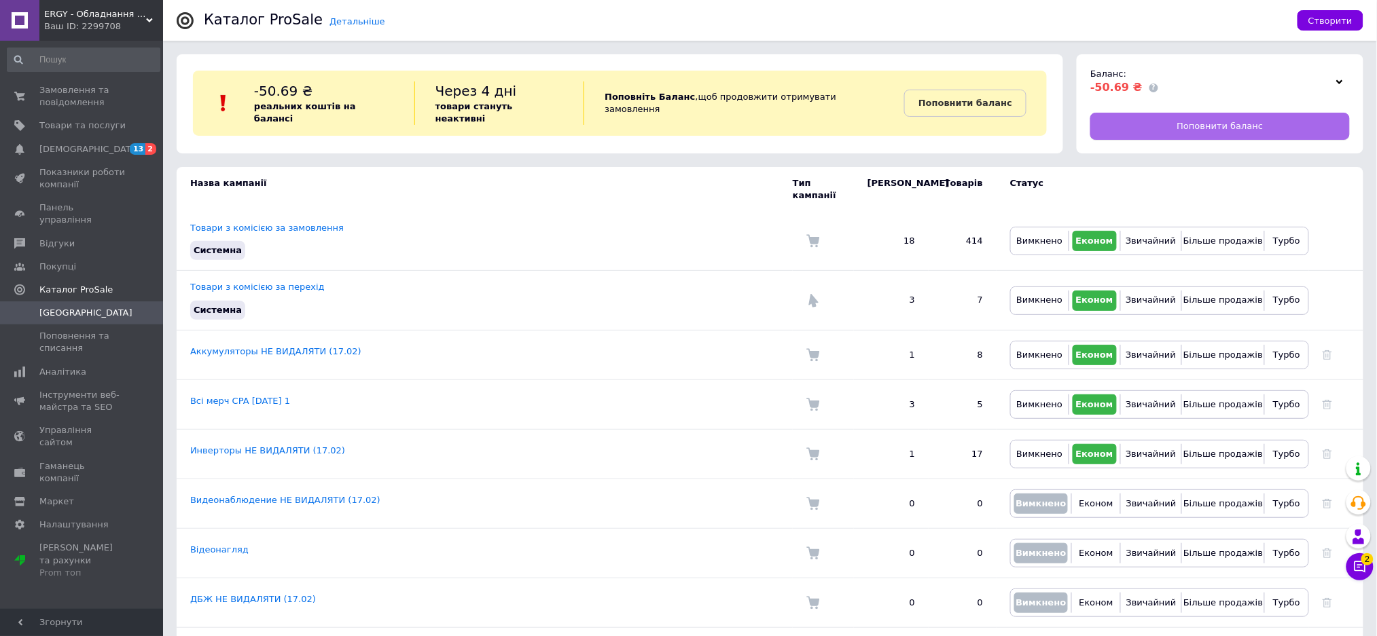
scroll to position [0, 0]
click at [25, 86] on span at bounding box center [19, 96] width 39 height 24
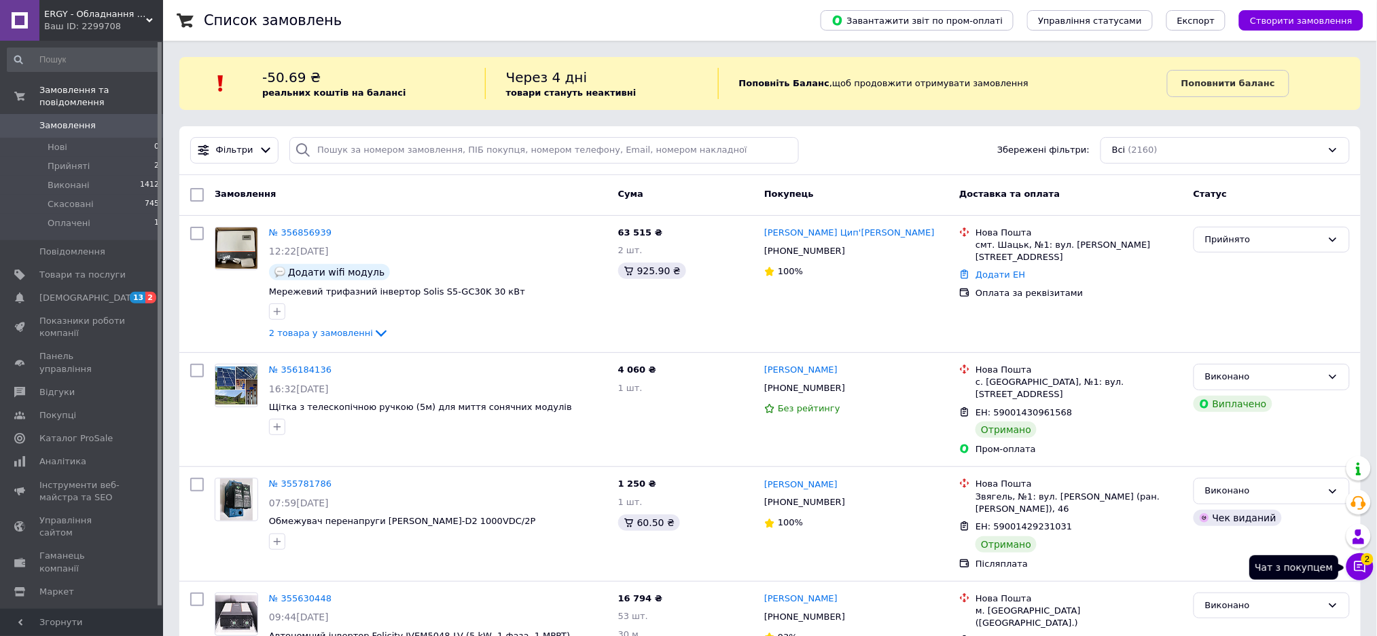
click at [1043, 477] on icon at bounding box center [1360, 567] width 14 height 14
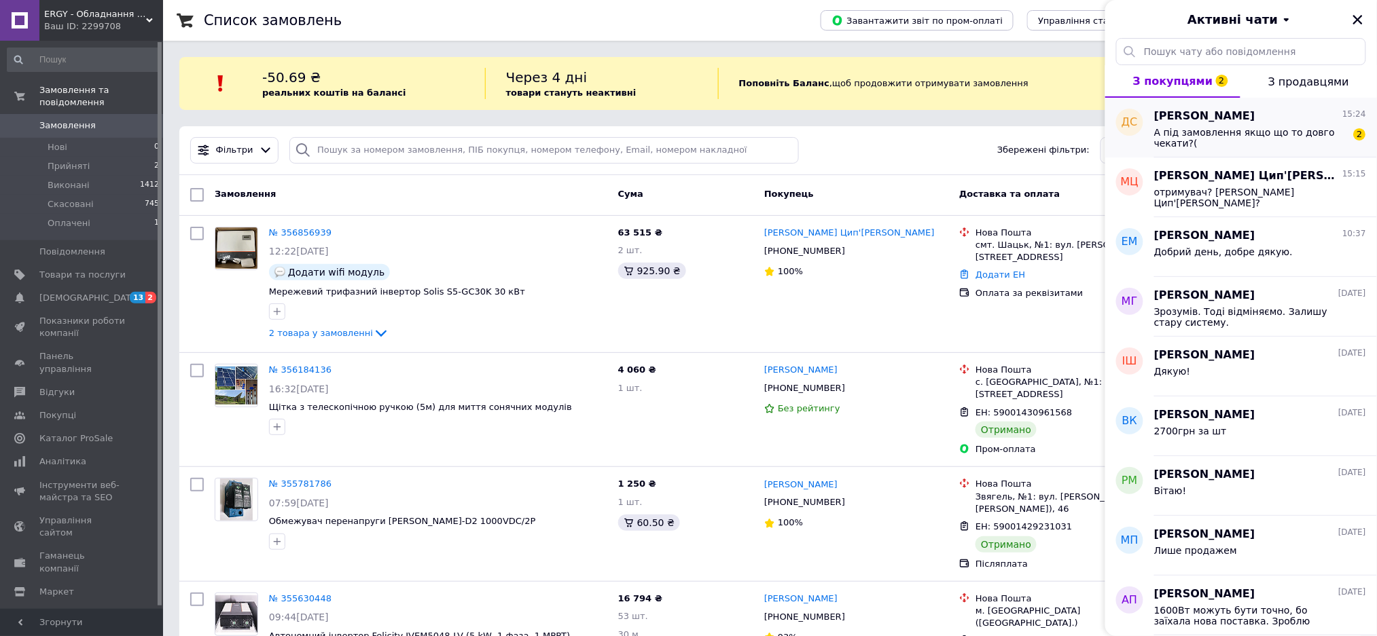
click at [1043, 125] on div "А під замовлення якщо що то довго чекати?( 2" at bounding box center [1260, 136] width 212 height 24
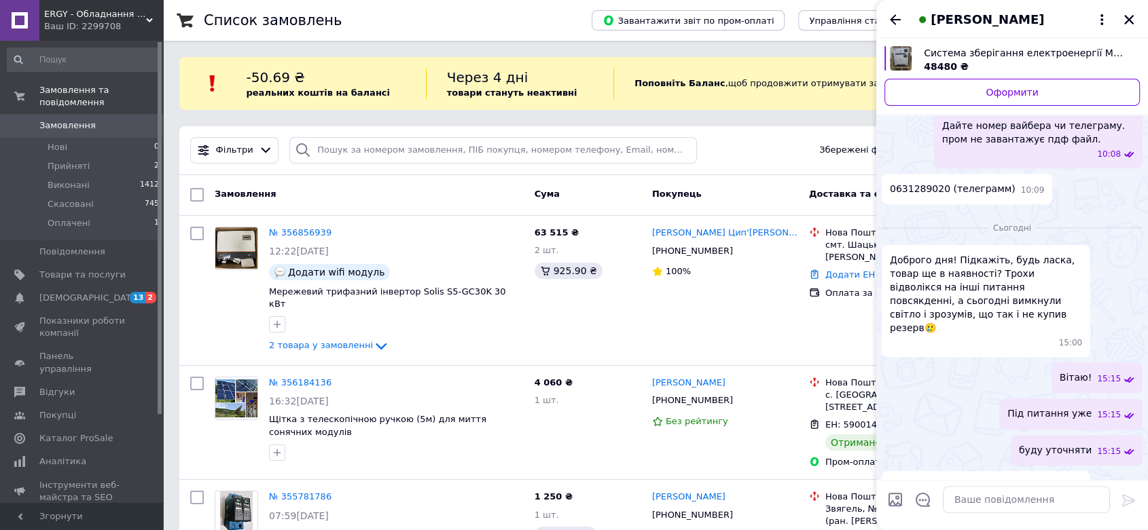
scroll to position [1489, 0]
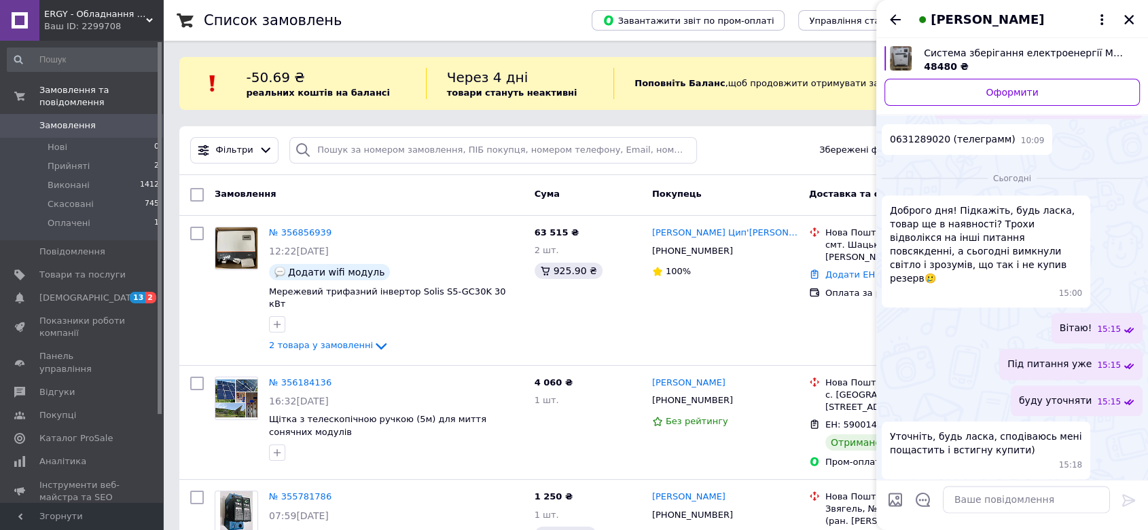
click at [889, 21] on icon "Назад" at bounding box center [895, 20] width 16 height 16
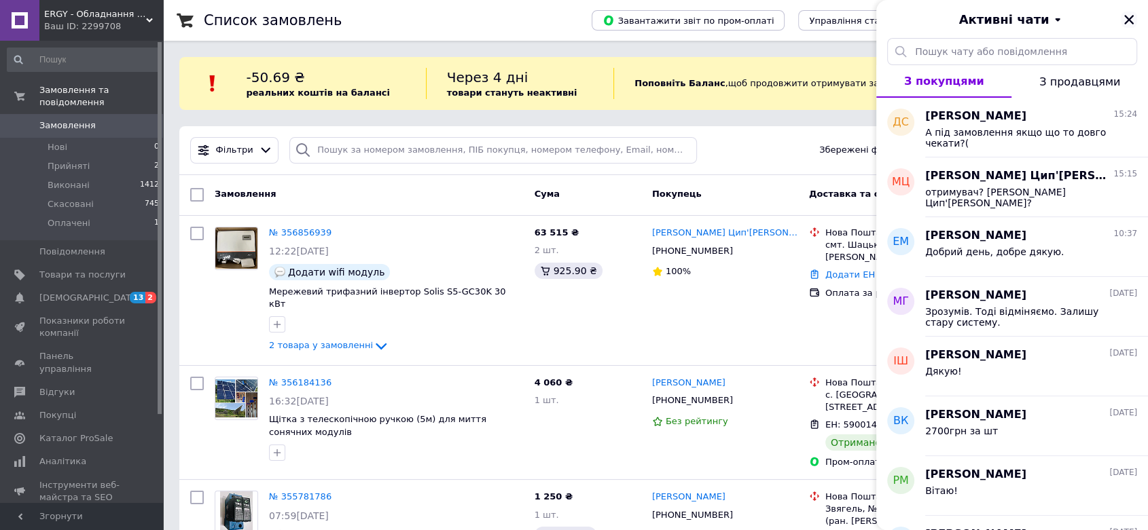
click at [1043, 16] on icon "Закрити" at bounding box center [1129, 20] width 10 height 10
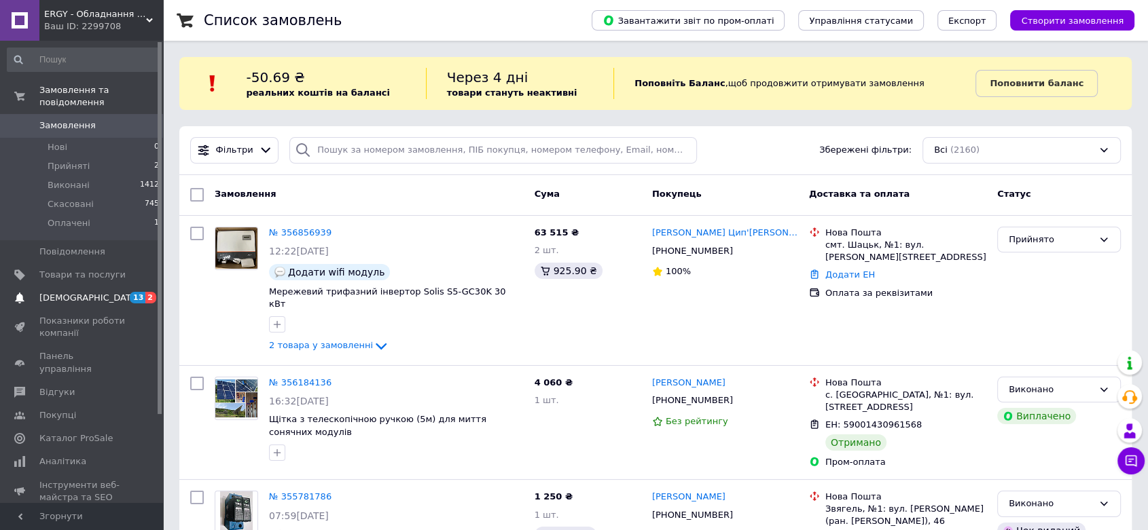
click at [65, 296] on link "[DEMOGRAPHIC_DATA] 13 2" at bounding box center [83, 298] width 167 height 23
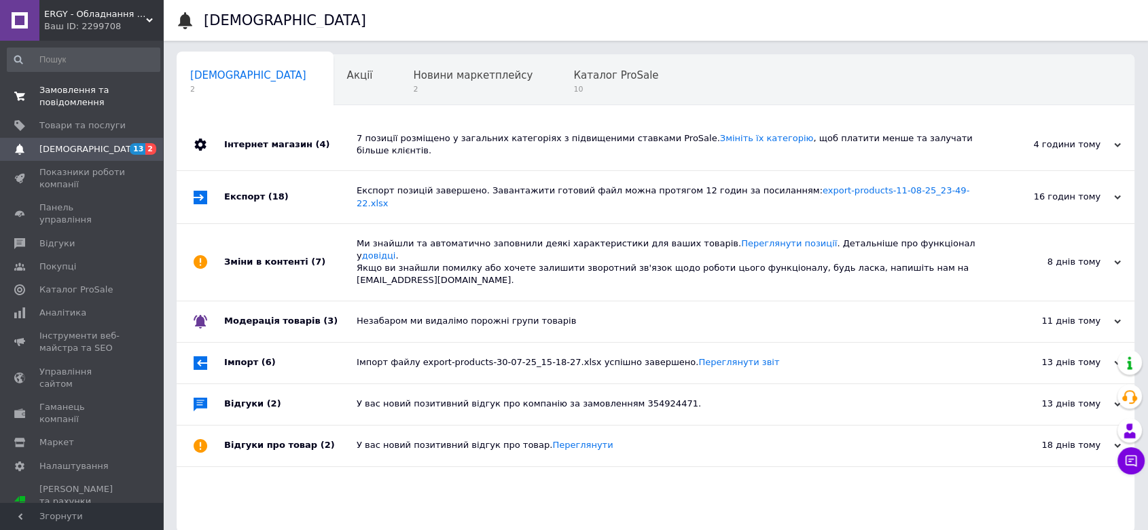
click at [52, 112] on link "Замовлення та повідомлення 0 0" at bounding box center [83, 96] width 167 height 35
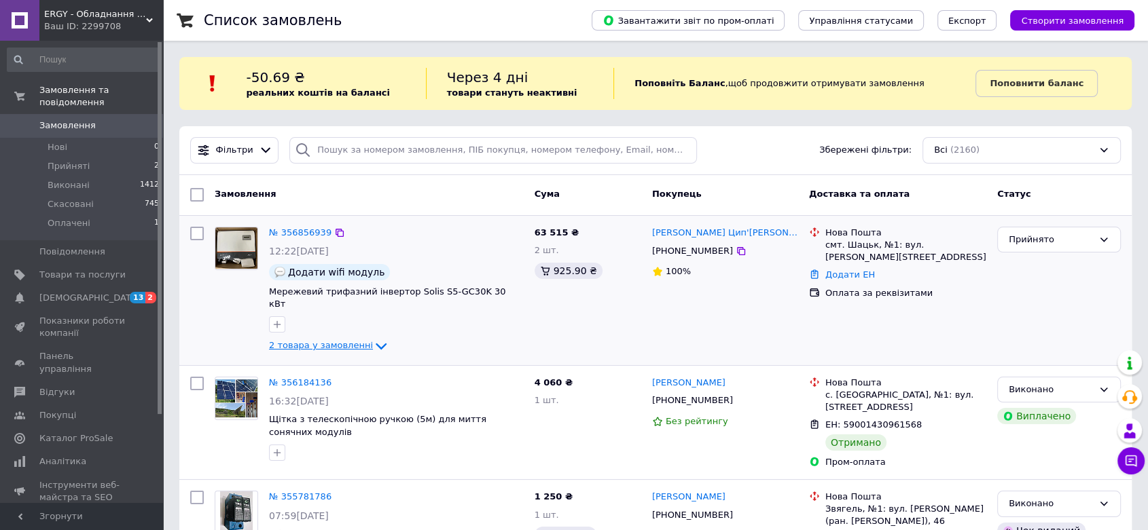
click at [289, 340] on span "2 товара у замовленні" at bounding box center [321, 345] width 104 height 10
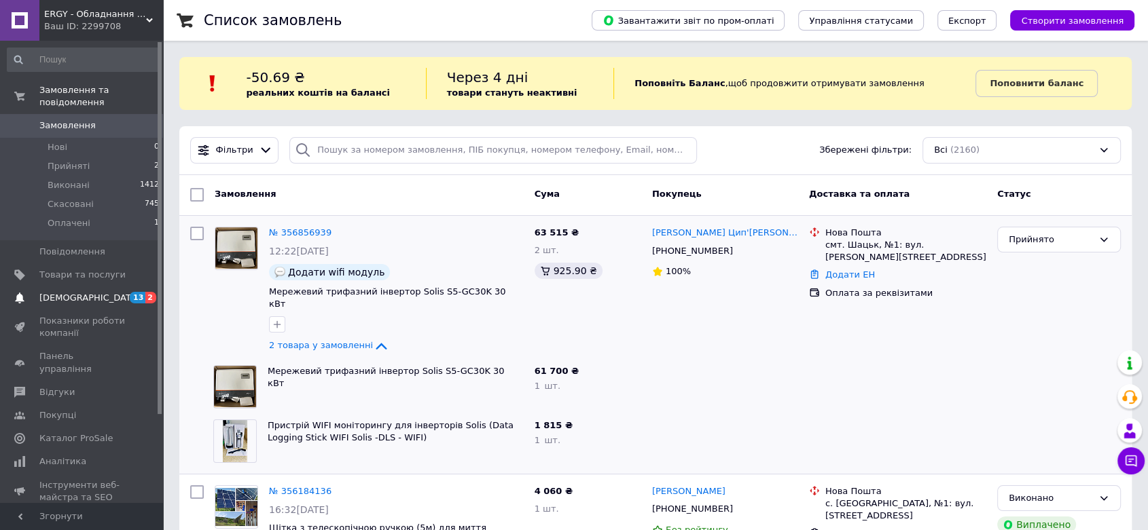
click at [35, 292] on span at bounding box center [19, 298] width 39 height 12
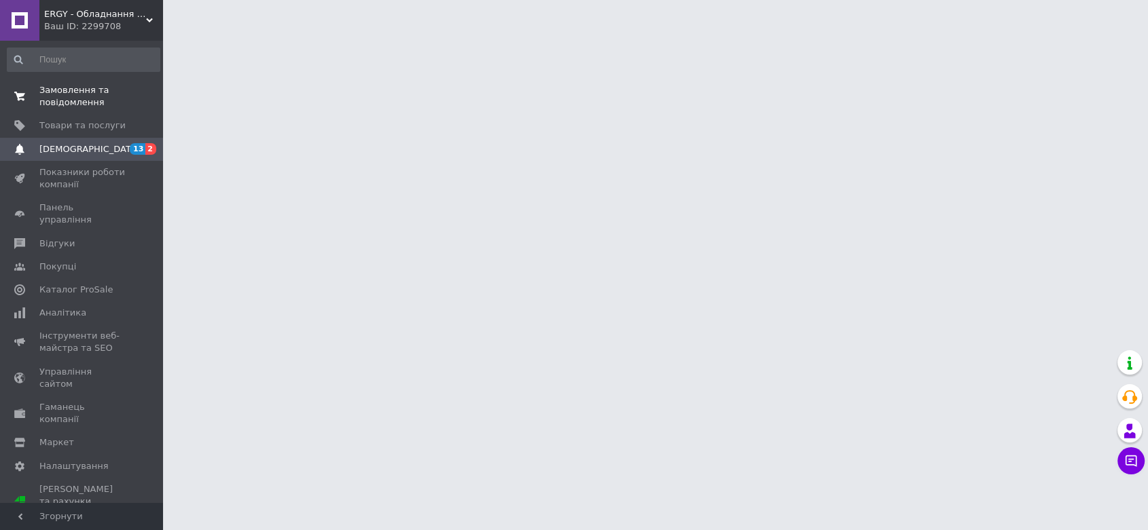
click at [84, 99] on span "Замовлення та повідомлення" at bounding box center [82, 96] width 86 height 24
